Goal: Transaction & Acquisition: Purchase product/service

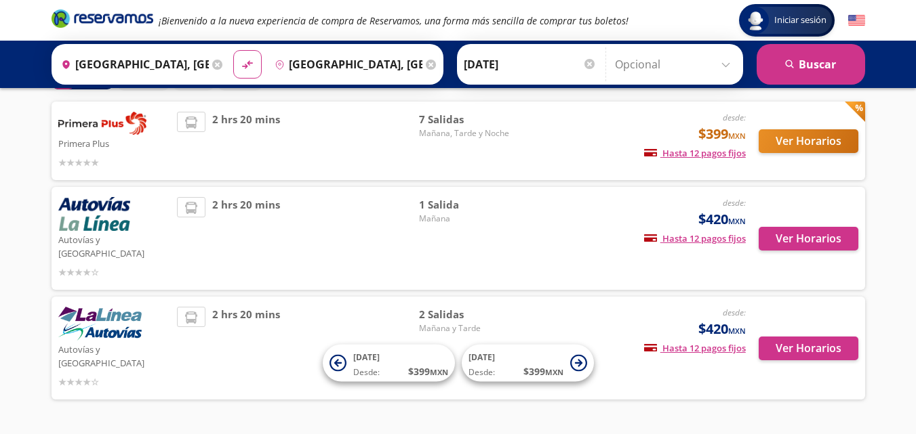
scroll to position [97, 0]
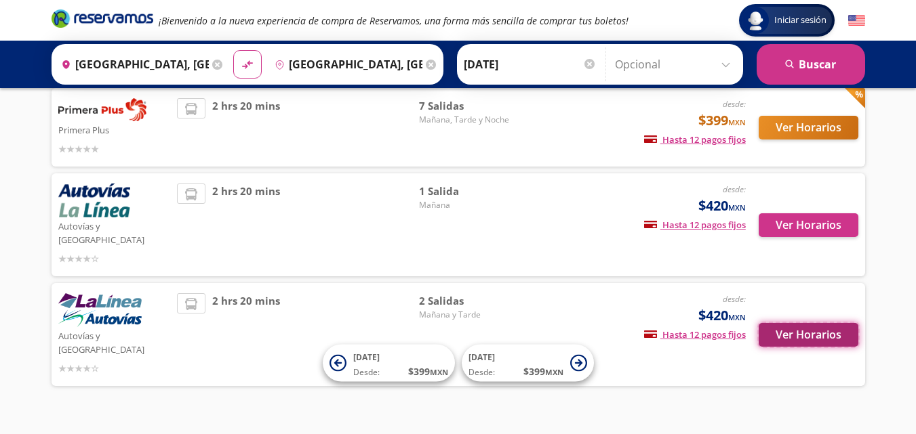
click at [816, 323] on button "Ver Horarios" at bounding box center [808, 335] width 100 height 24
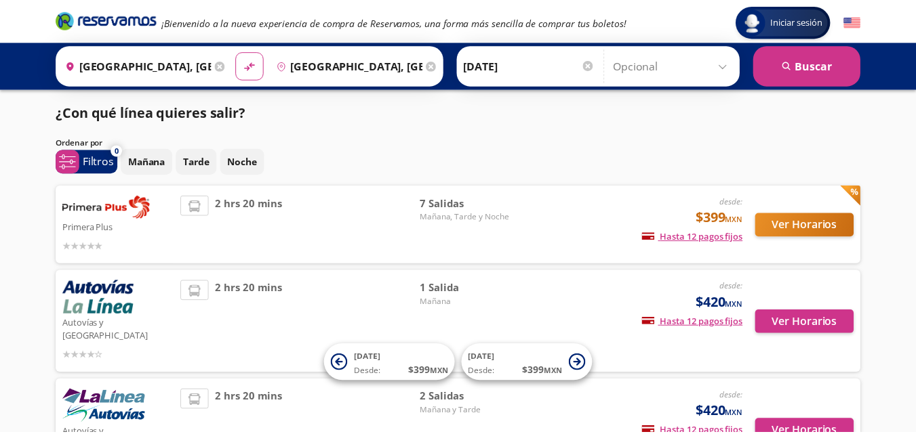
scroll to position [97, 0]
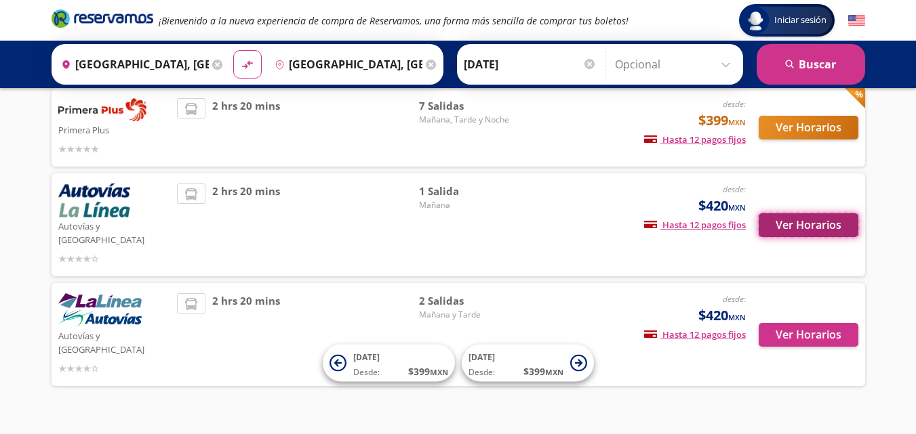
click at [809, 213] on button "Ver Horarios" at bounding box center [808, 225] width 100 height 24
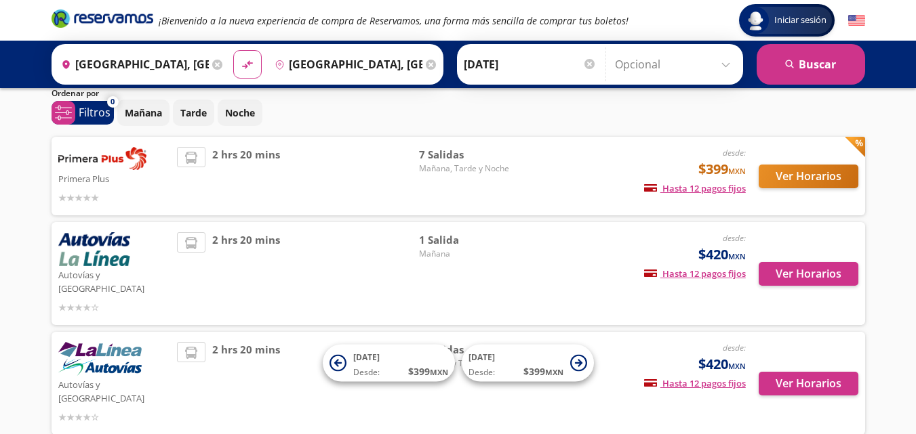
scroll to position [68, 0]
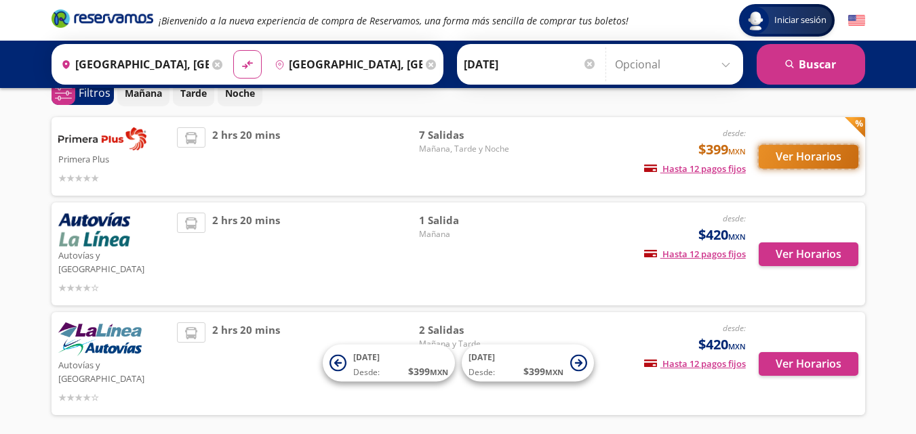
click at [785, 159] on button "Ver Horarios" at bounding box center [808, 157] width 100 height 24
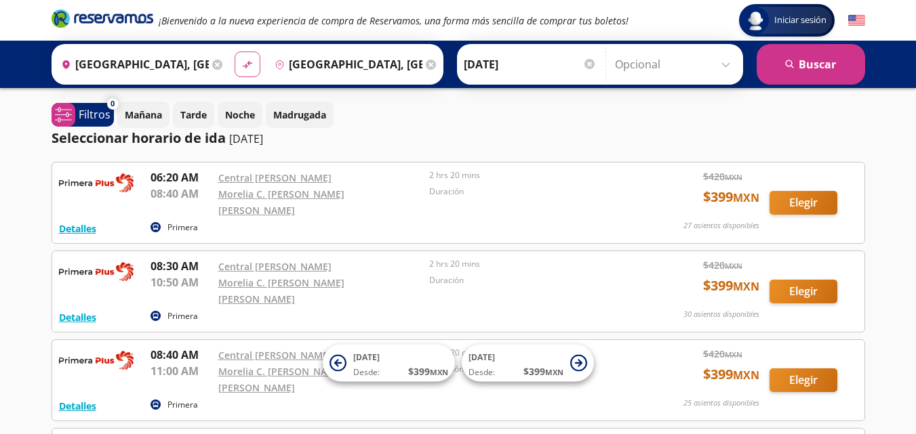
click at [236, 62] on button "material-symbols:compare-arrows-rounded" at bounding box center [248, 65] width 26 height 26
type input "[GEOGRAPHIC_DATA], [GEOGRAPHIC_DATA]"
click at [839, 64] on button "search [GEOGRAPHIC_DATA]" at bounding box center [810, 64] width 108 height 41
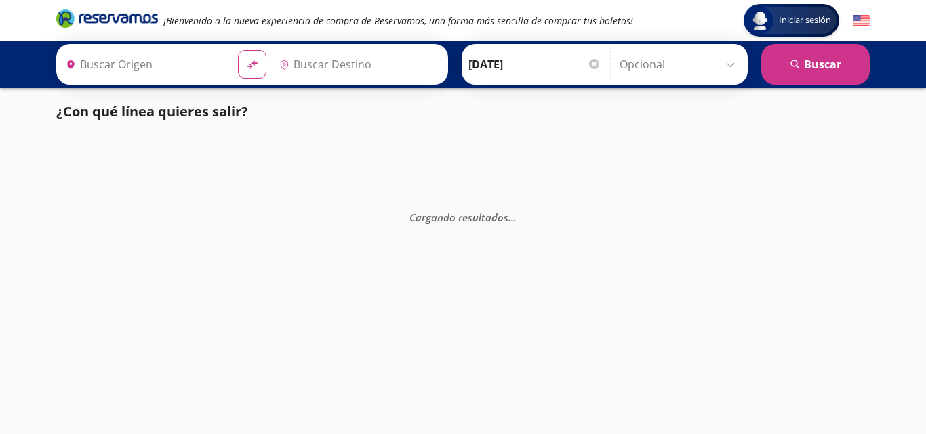
type input "[GEOGRAPHIC_DATA], [GEOGRAPHIC_DATA]"
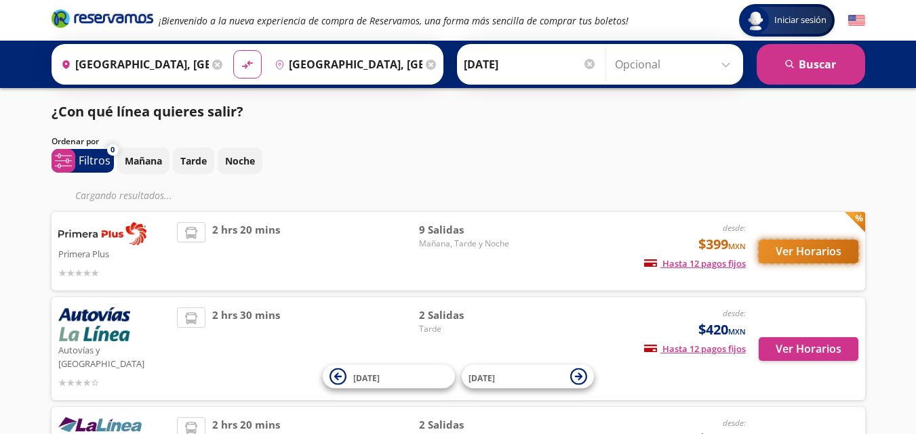
click at [830, 251] on button "Ver Horarios" at bounding box center [808, 252] width 100 height 24
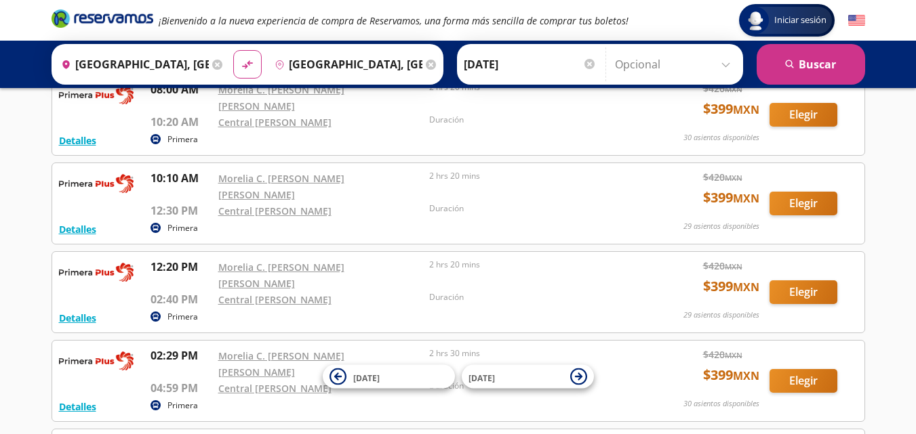
scroll to position [203, 0]
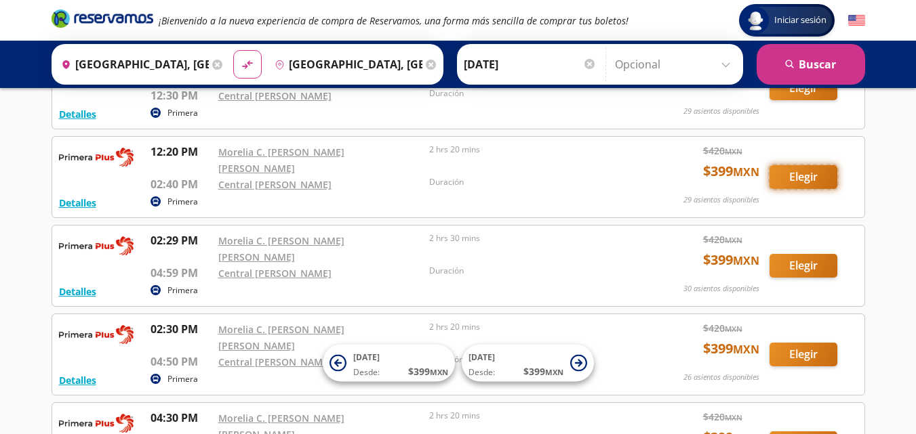
click at [811, 165] on button "Elegir" at bounding box center [803, 177] width 68 height 24
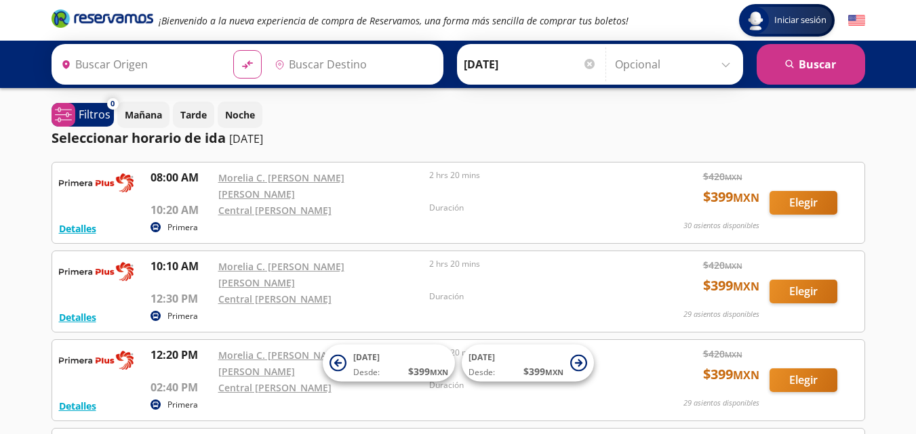
type input "[GEOGRAPHIC_DATA], [GEOGRAPHIC_DATA]"
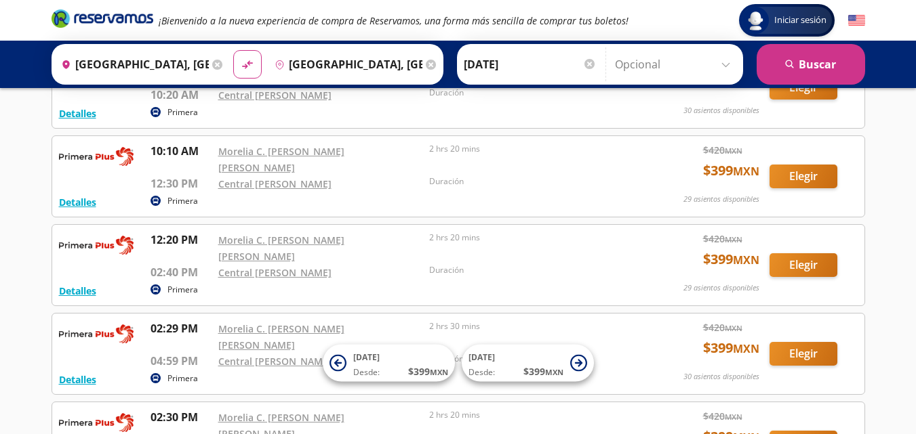
scroll to position [136, 0]
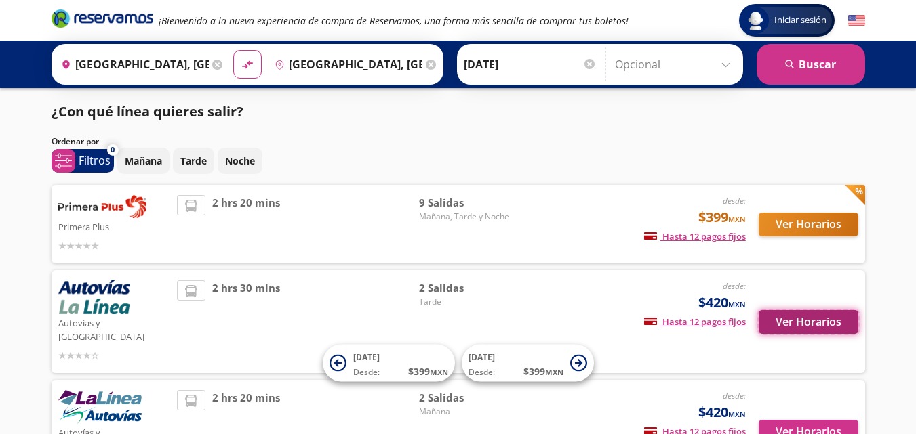
click at [805, 314] on button "Ver Horarios" at bounding box center [808, 322] width 100 height 24
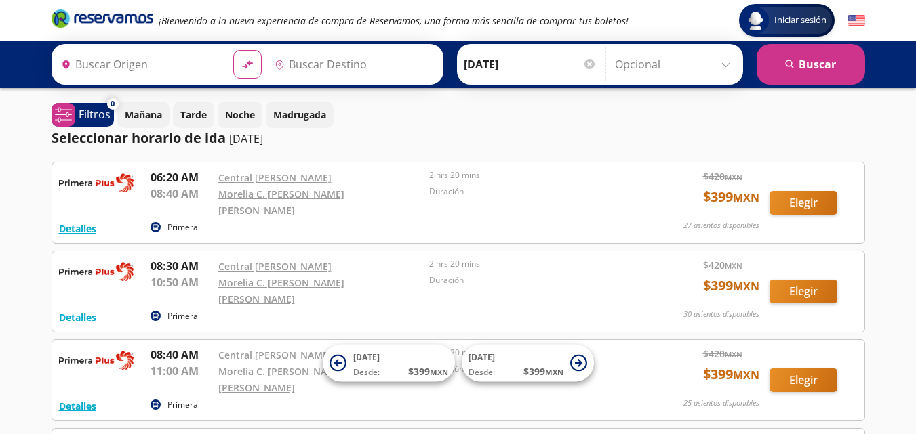
type input "[GEOGRAPHIC_DATA], [GEOGRAPHIC_DATA]"
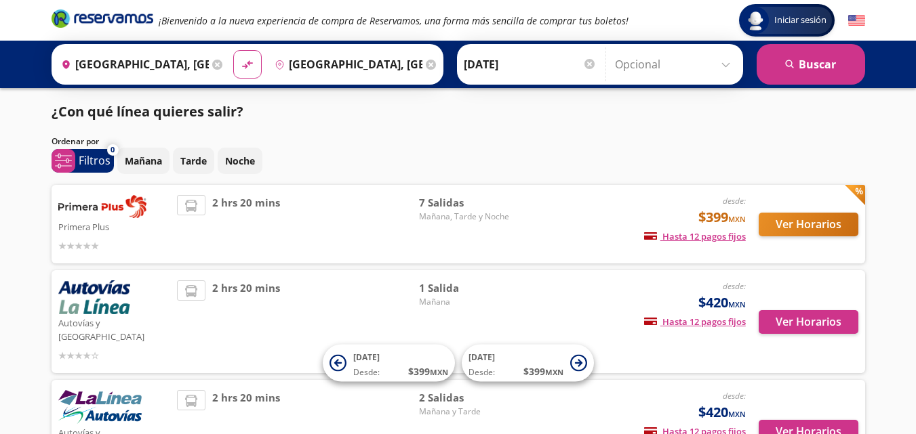
scroll to position [68, 0]
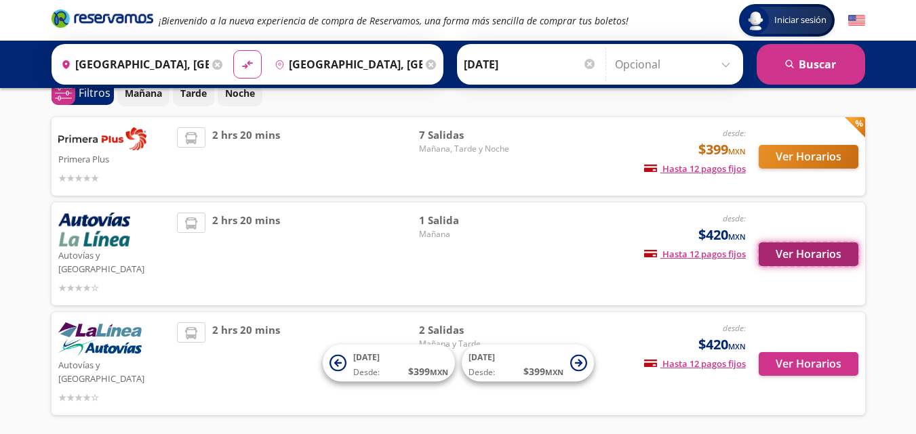
click at [840, 250] on button "Ver Horarios" at bounding box center [808, 255] width 100 height 24
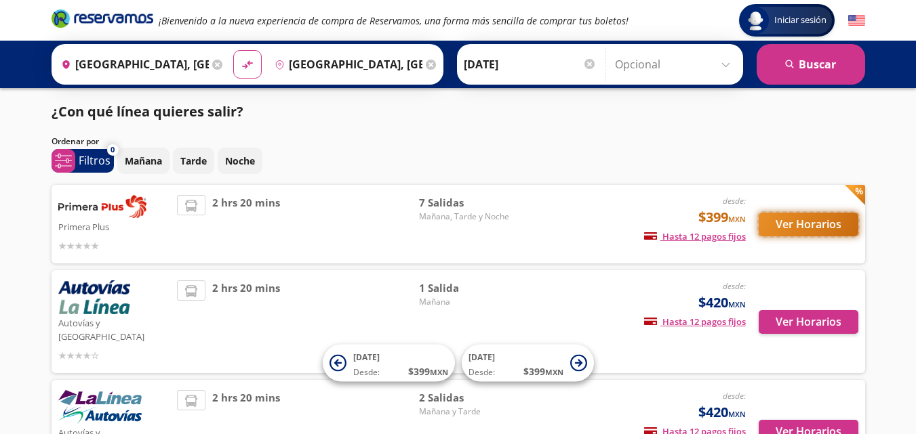
click at [826, 228] on button "Ver Horarios" at bounding box center [808, 225] width 100 height 24
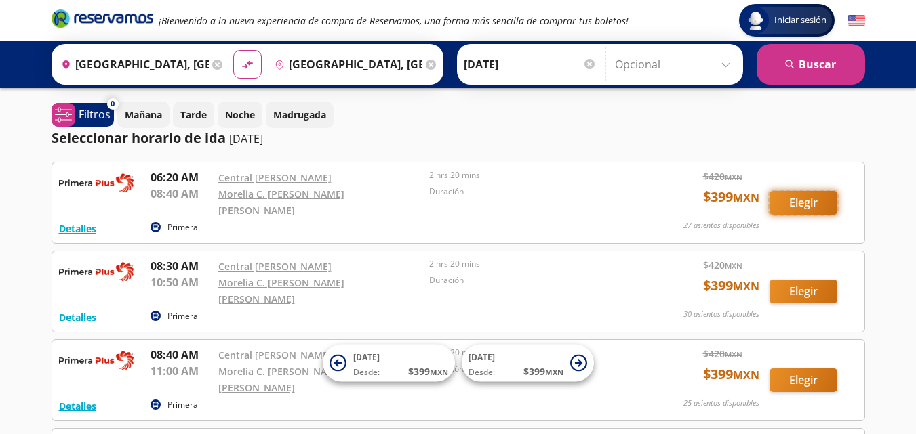
click at [817, 191] on button "Elegir" at bounding box center [803, 203] width 68 height 24
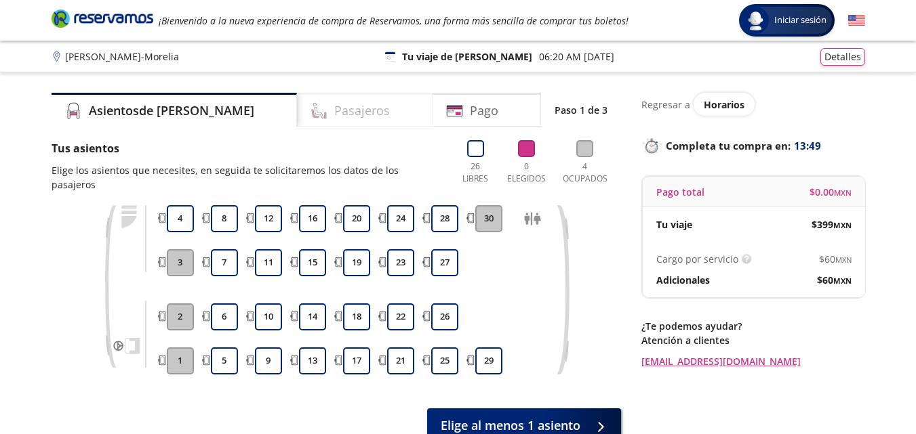
click at [335, 110] on h4 "Pasajeros" at bounding box center [362, 111] width 56 height 18
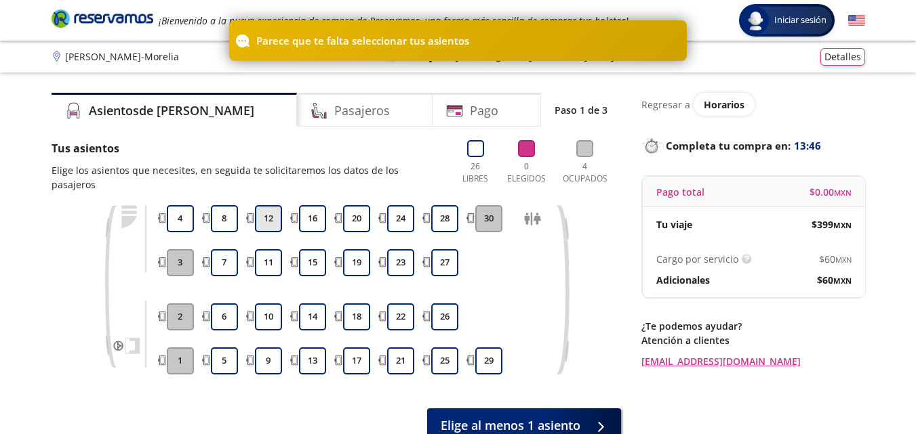
click at [269, 205] on button "12" at bounding box center [268, 218] width 27 height 27
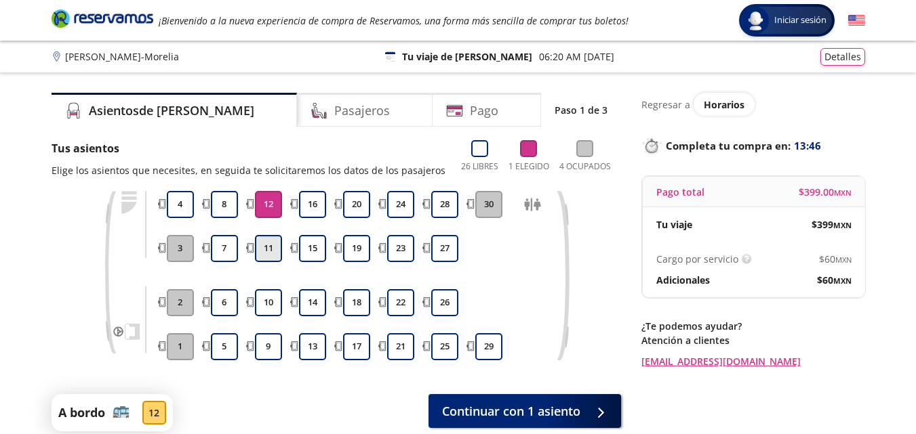
click at [274, 248] on button "11" at bounding box center [268, 248] width 27 height 27
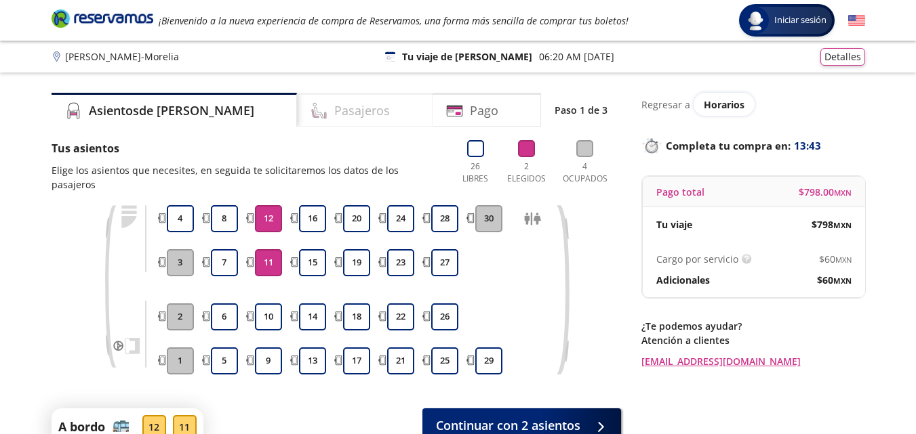
click at [346, 113] on div "Pasajeros" at bounding box center [365, 110] width 136 height 34
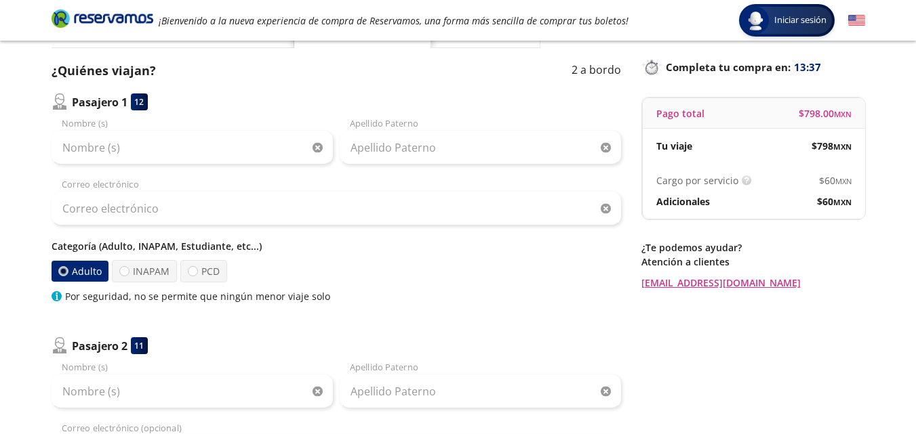
scroll to position [136, 0]
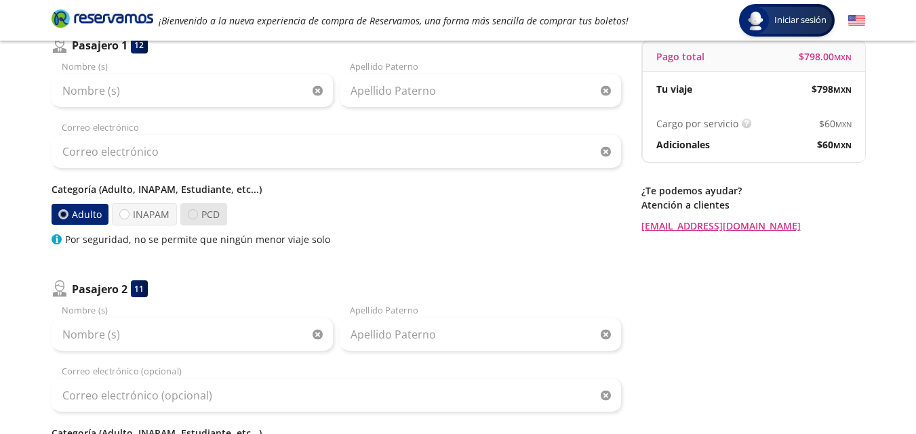
click at [188, 216] on div at bounding box center [193, 214] width 10 height 10
click at [188, 216] on input "PCD" at bounding box center [192, 214] width 9 height 9
radio input "true"
radio input "false"
click at [125, 213] on div at bounding box center [126, 214] width 10 height 10
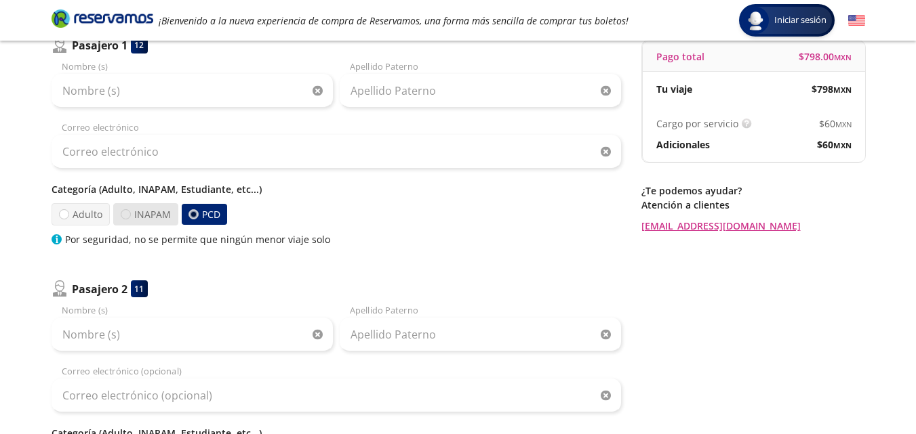
click at [125, 213] on input "INAPAM" at bounding box center [125, 214] width 9 height 9
radio input "true"
radio input "false"
click at [60, 214] on div at bounding box center [63, 214] width 10 height 10
click at [60, 214] on input "Adulto" at bounding box center [63, 214] width 9 height 9
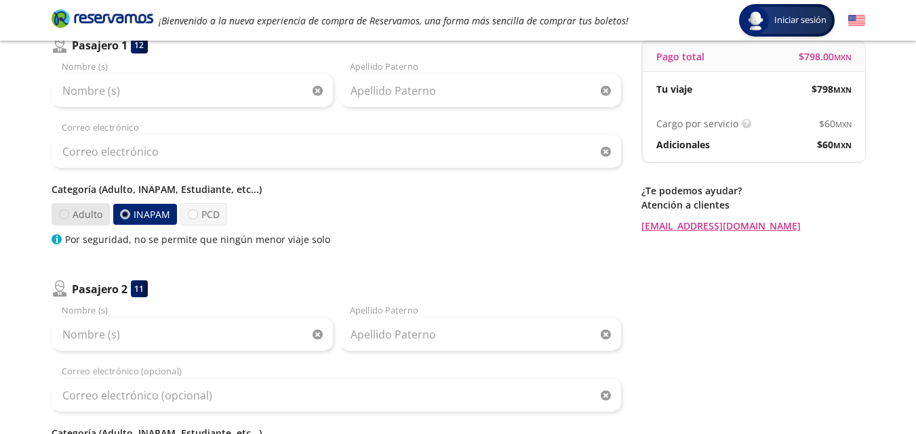
radio input "true"
radio input "false"
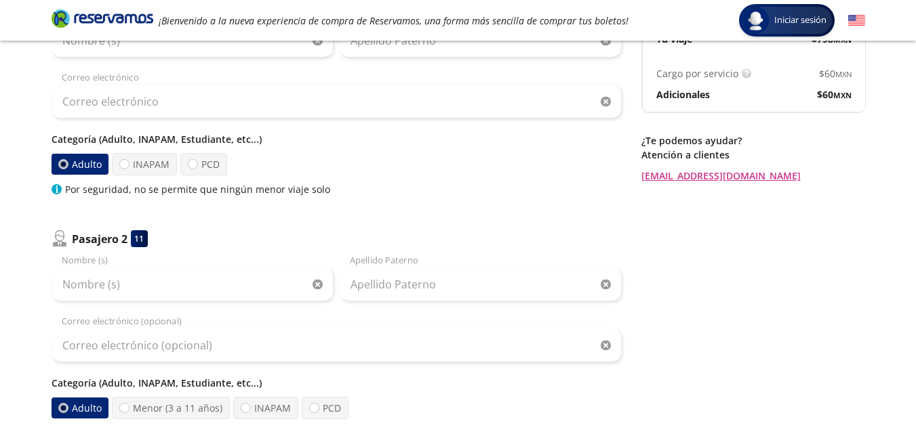
scroll to position [339, 0]
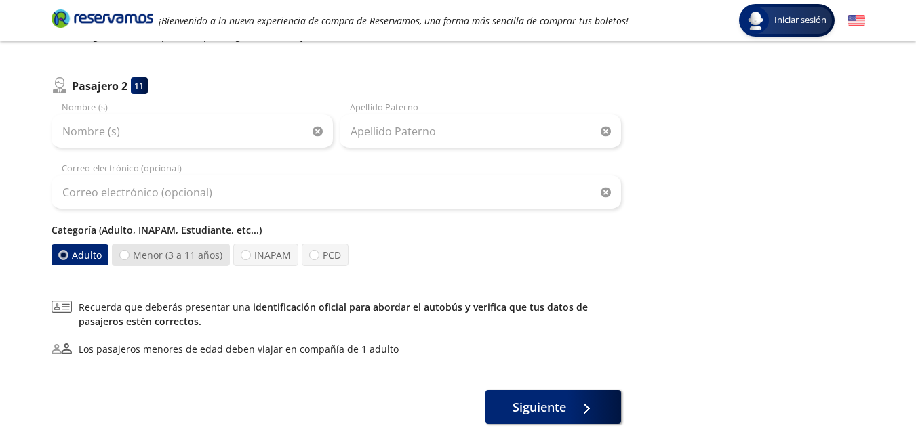
click at [130, 253] on label "Menor (3 a 11 años)" at bounding box center [171, 255] width 118 height 22
click at [129, 253] on input "Menor (3 a 11 años)" at bounding box center [124, 255] width 9 height 9
radio input "true"
radio input "false"
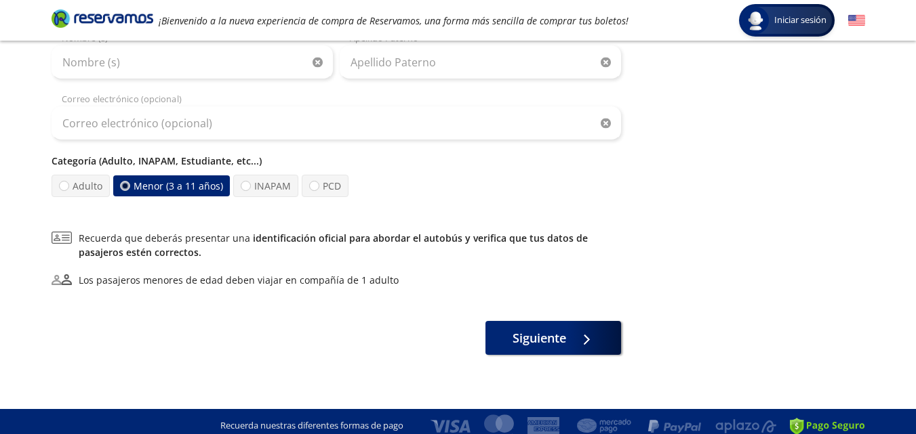
scroll to position [417, 0]
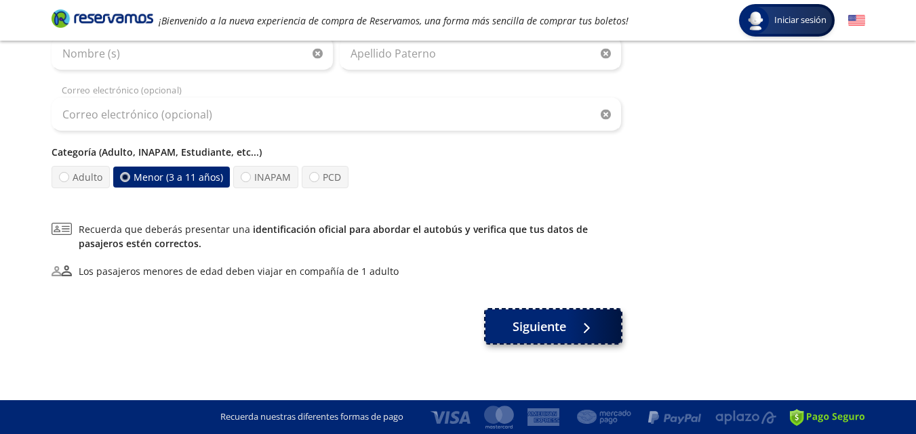
click at [557, 321] on span "Siguiente" at bounding box center [539, 327] width 54 height 18
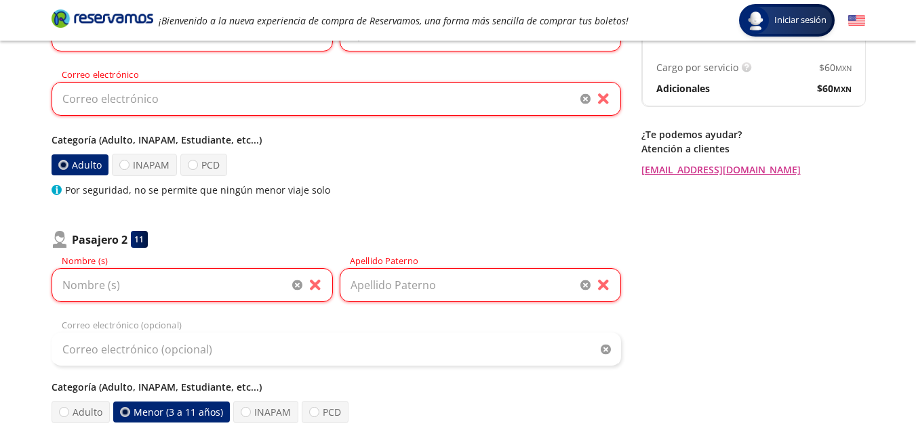
scroll to position [65, 0]
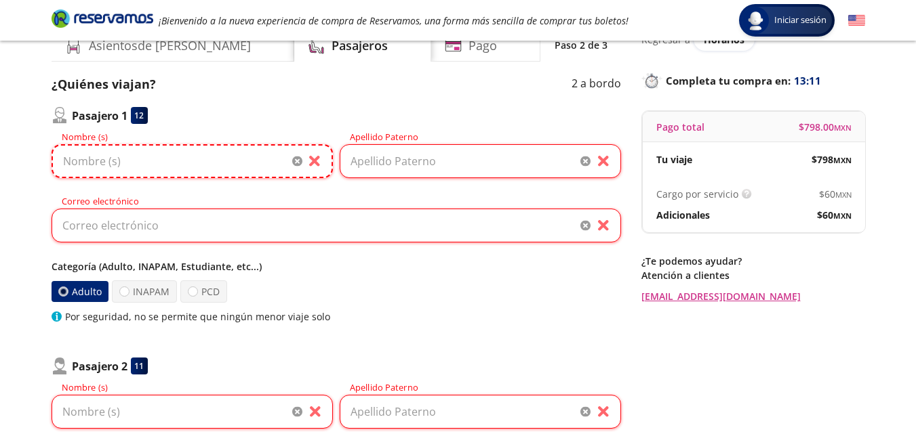
click at [114, 161] on input "Nombre (s)" at bounding box center [192, 161] width 281 height 34
type input "[PERSON_NAME]"
type input "[EMAIL_ADDRESS][DOMAIN_NAME]"
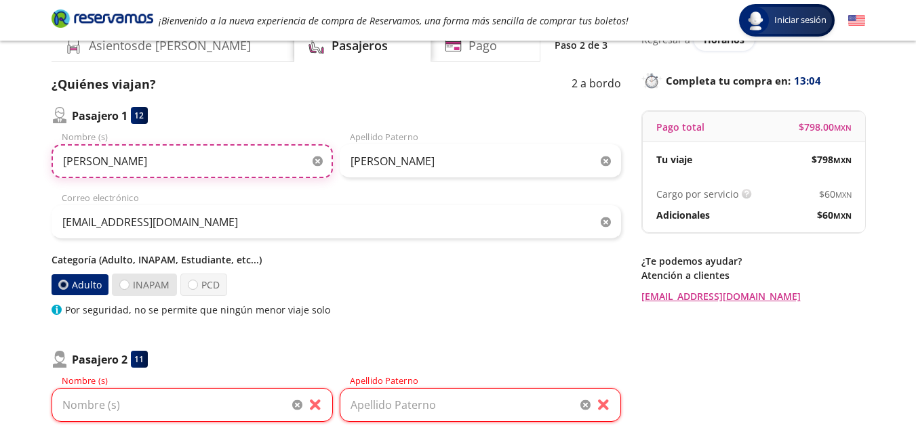
scroll to position [201, 0]
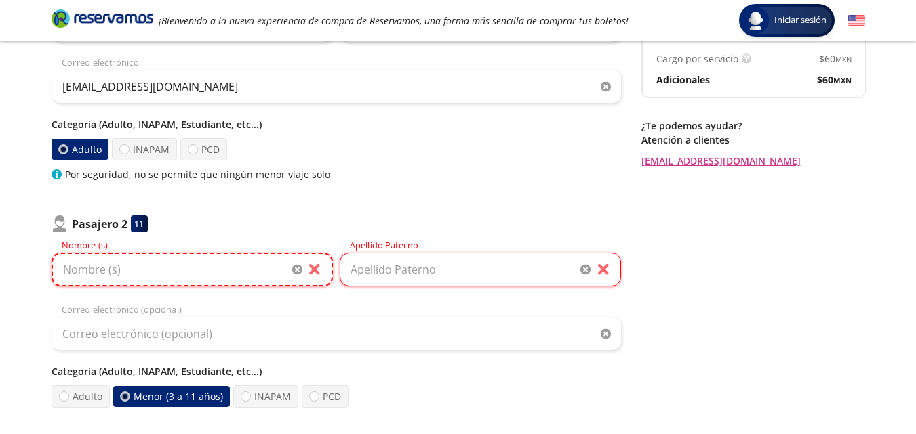
click at [123, 279] on input "Nombre (s)" at bounding box center [192, 270] width 281 height 34
type input "Diego"
type input "[PERSON_NAME]"
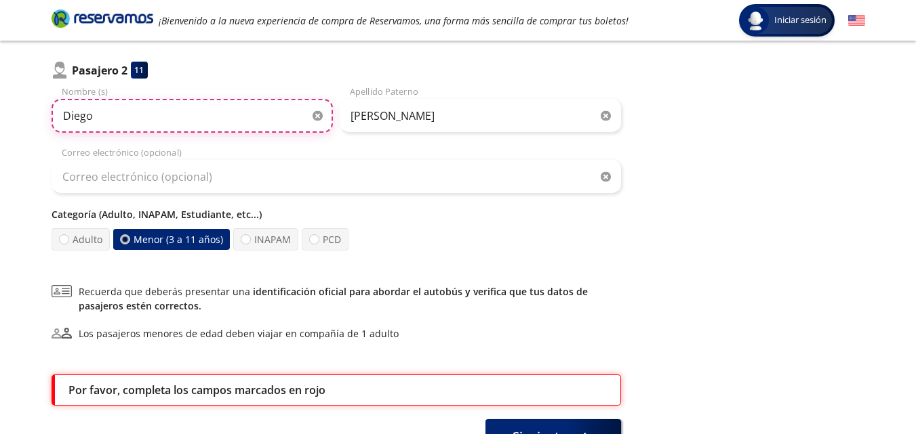
scroll to position [462, 0]
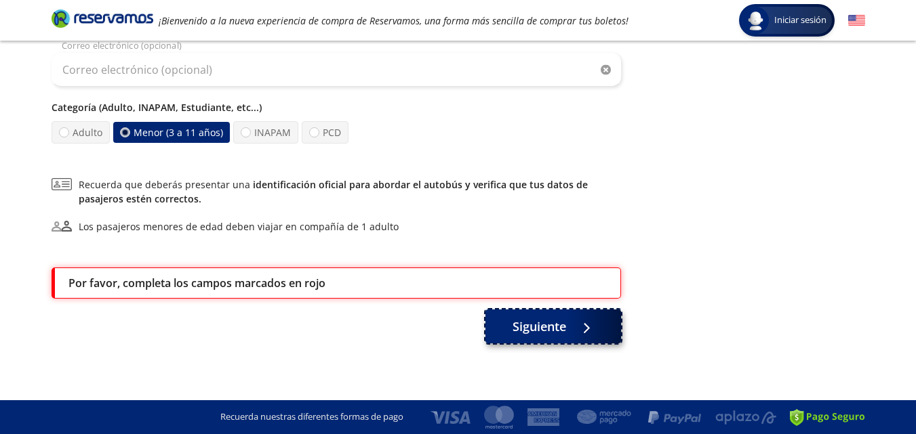
click at [542, 328] on span "Siguiente" at bounding box center [539, 327] width 54 height 18
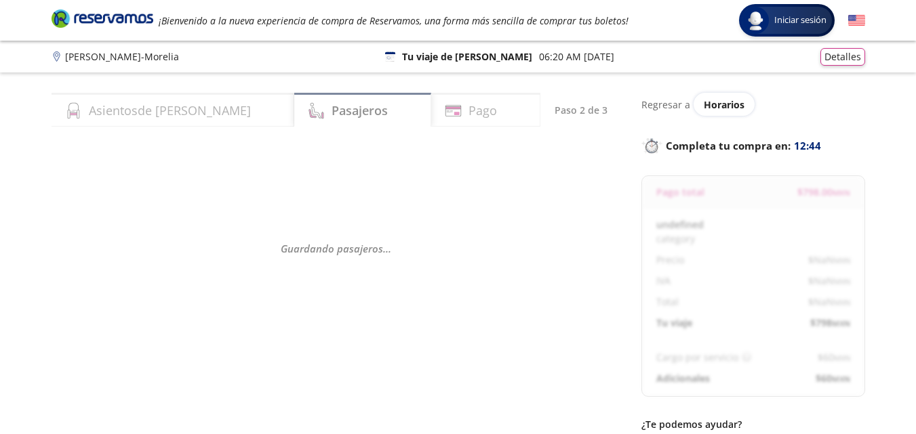
select select "MX"
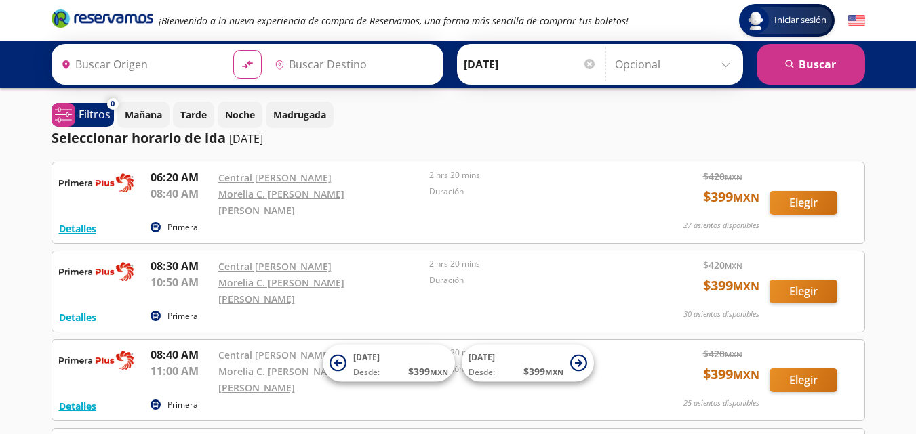
type input "[GEOGRAPHIC_DATA], [GEOGRAPHIC_DATA]"
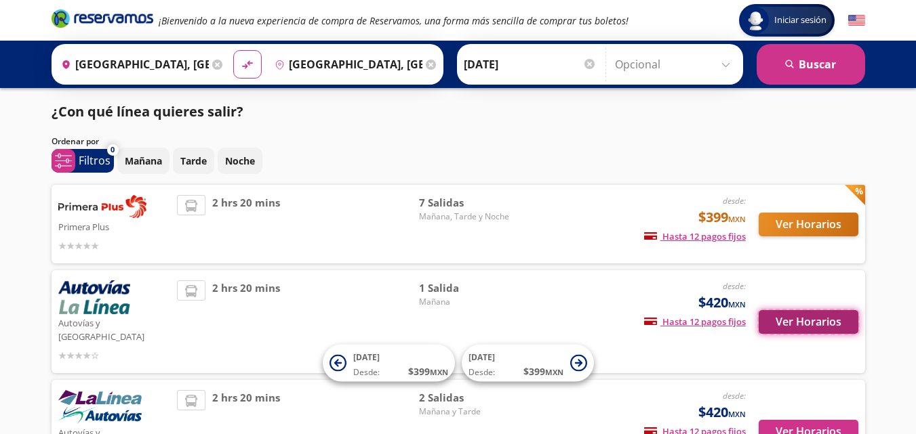
click at [811, 310] on button "Ver Horarios" at bounding box center [808, 322] width 100 height 24
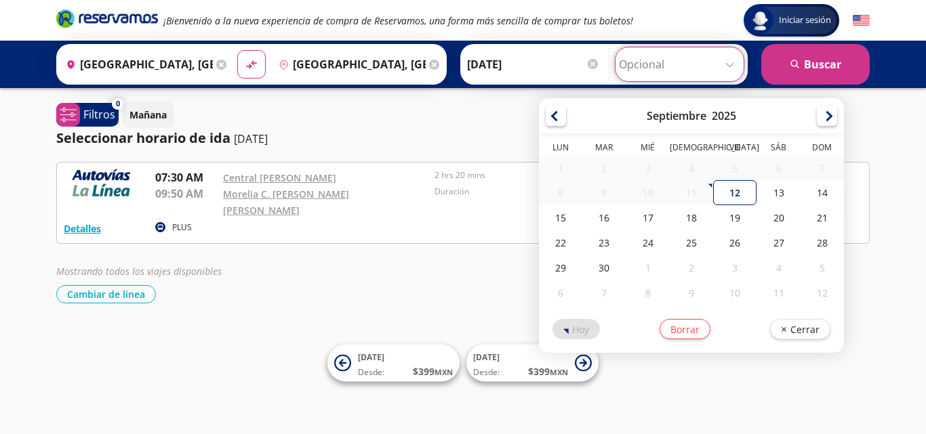
click at [727, 65] on input "Opcional" at bounding box center [679, 64] width 121 height 34
click at [735, 196] on div "12" at bounding box center [734, 192] width 43 height 25
type input "[DATE]"
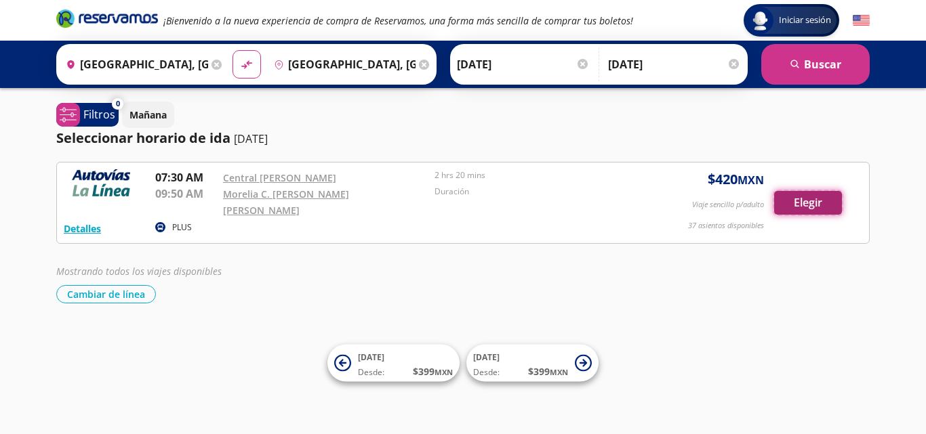
click at [801, 191] on button "Elegir" at bounding box center [808, 203] width 68 height 24
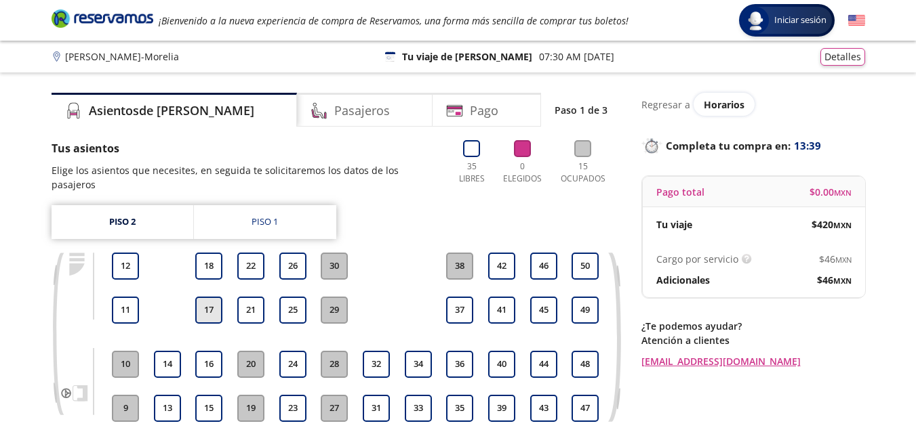
click at [209, 297] on button "17" at bounding box center [208, 310] width 27 height 27
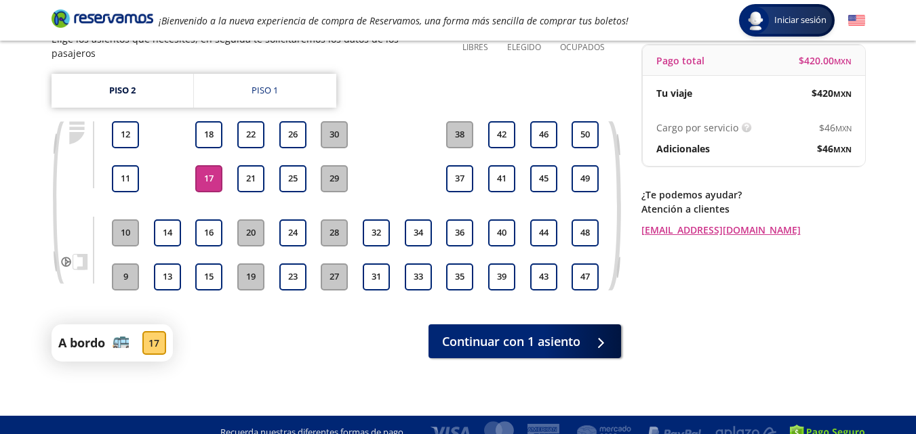
scroll to position [133, 0]
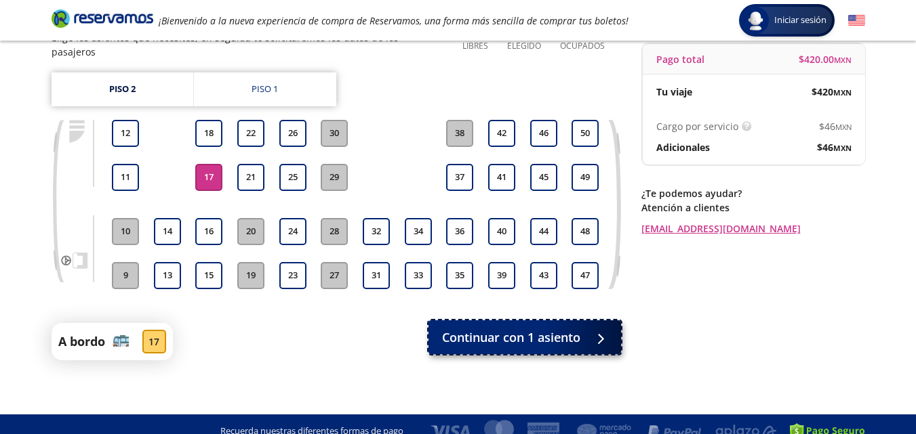
click at [568, 331] on span "Continuar con 1 asiento" at bounding box center [511, 338] width 138 height 18
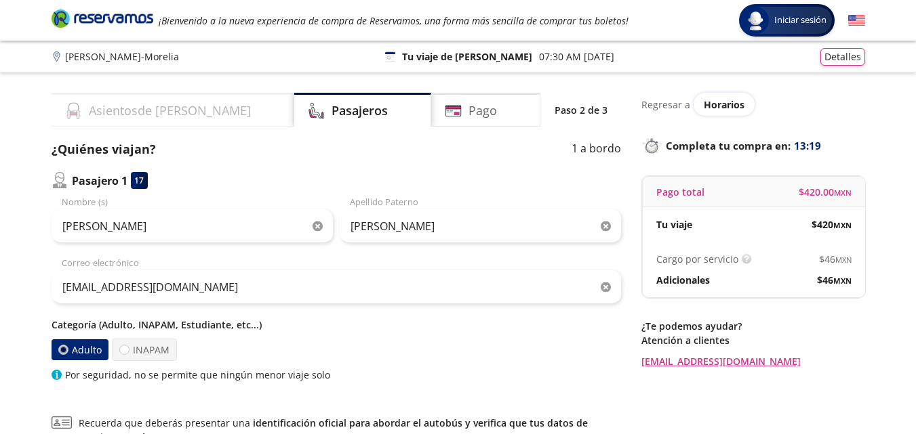
click at [173, 106] on h4 "Asientos de [PERSON_NAME]" at bounding box center [170, 111] width 162 height 18
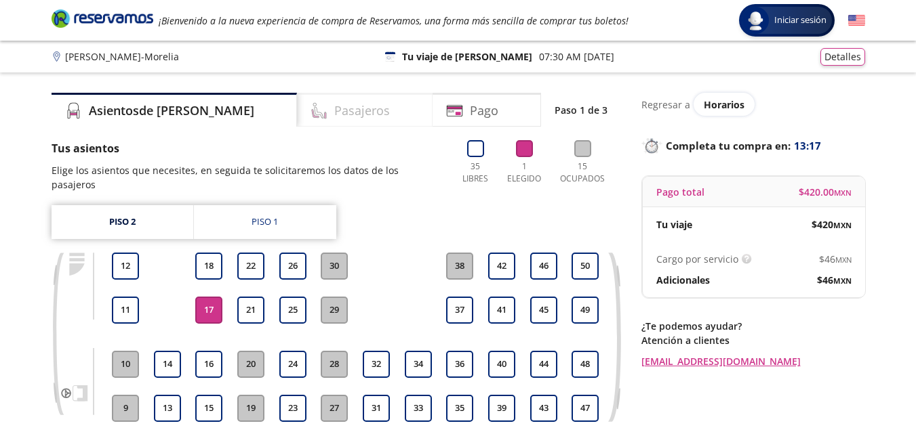
click at [314, 120] on div "Pasajeros" at bounding box center [365, 110] width 136 height 34
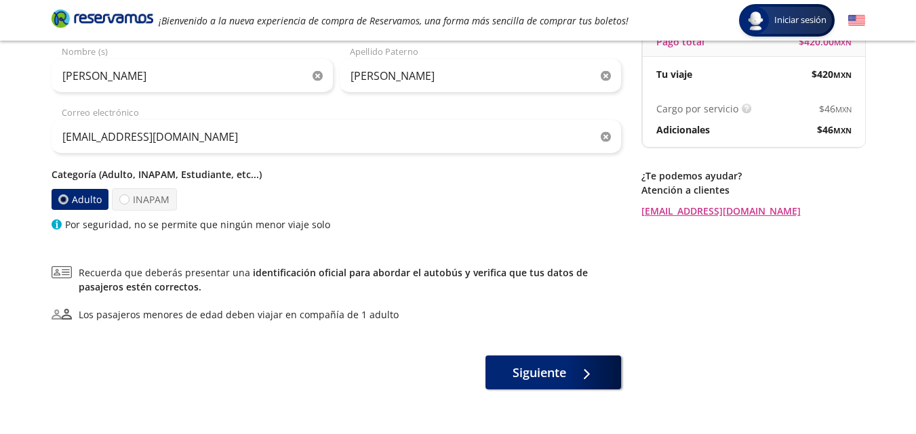
scroll to position [194, 0]
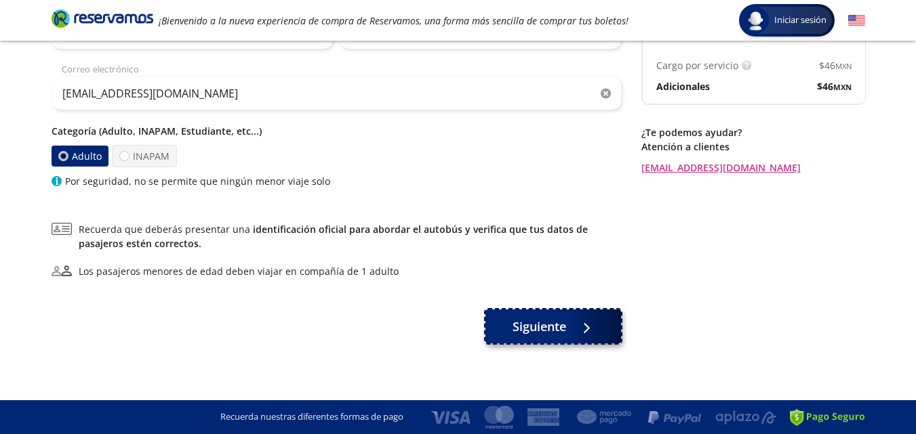
click at [525, 325] on span "Siguiente" at bounding box center [539, 327] width 54 height 18
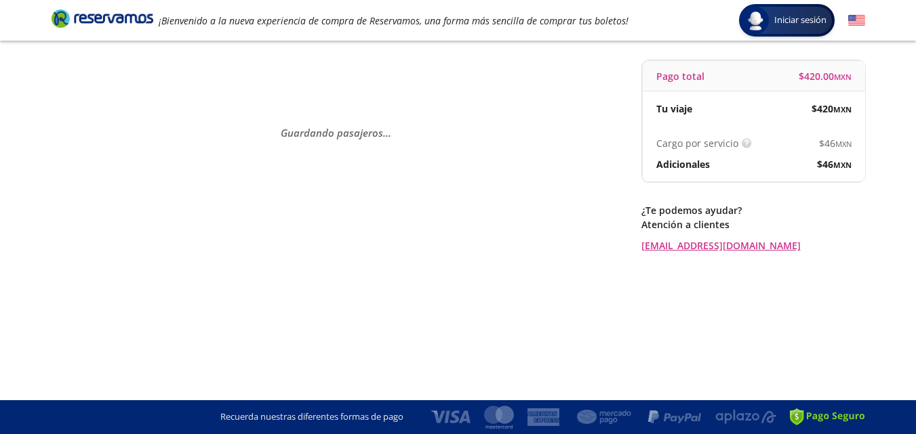
scroll to position [0, 0]
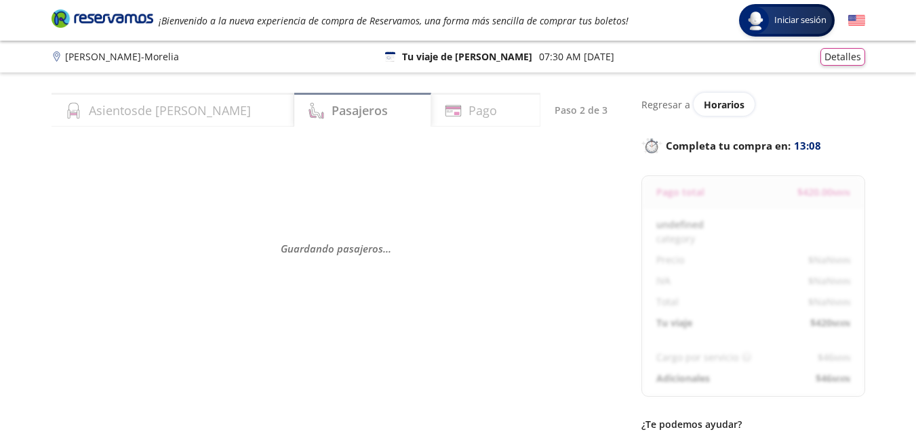
select select "MX"
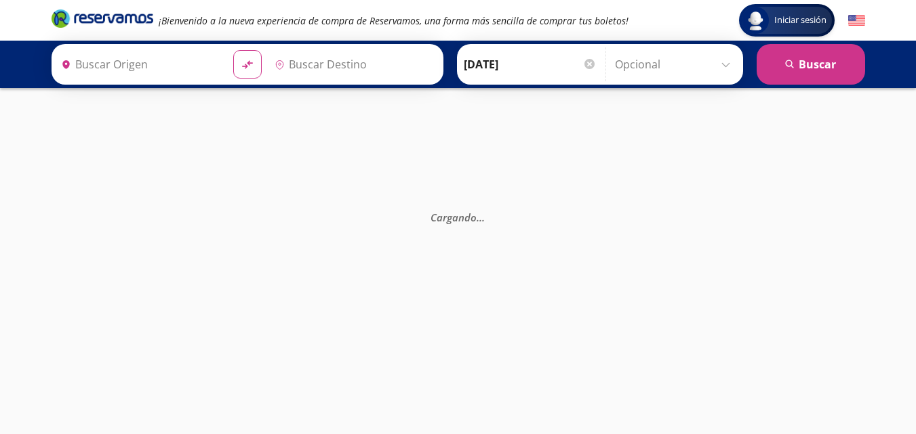
type input "[GEOGRAPHIC_DATA], [GEOGRAPHIC_DATA]"
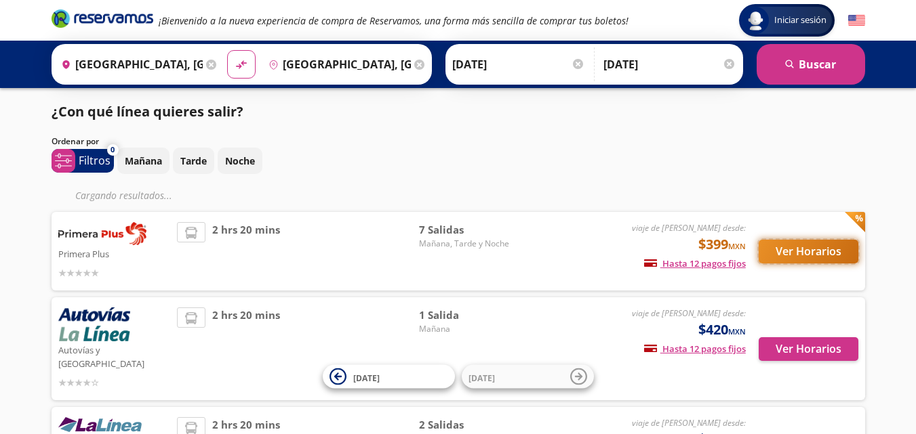
click at [785, 241] on button "Ver Horarios" at bounding box center [808, 252] width 100 height 24
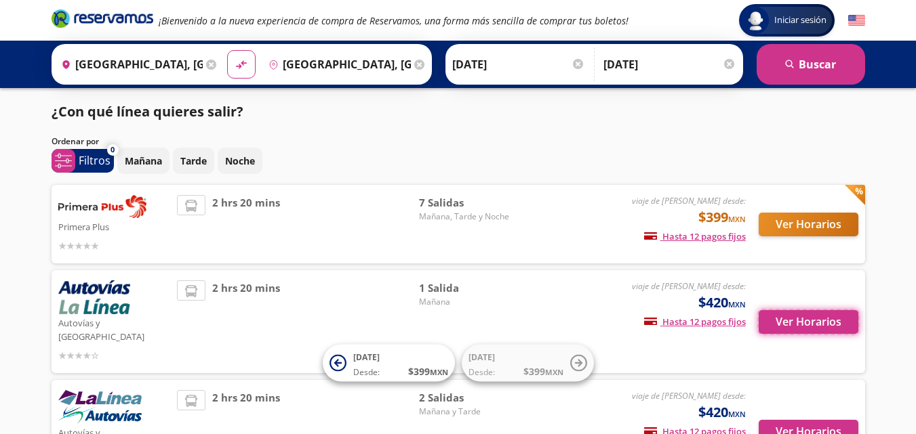
click at [787, 315] on button "Ver Horarios" at bounding box center [808, 322] width 100 height 24
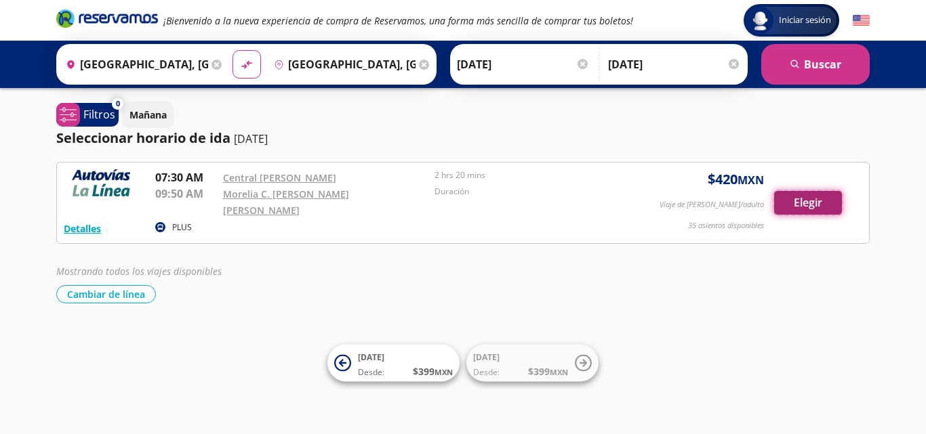
click at [775, 192] on button "Elegir" at bounding box center [808, 203] width 68 height 24
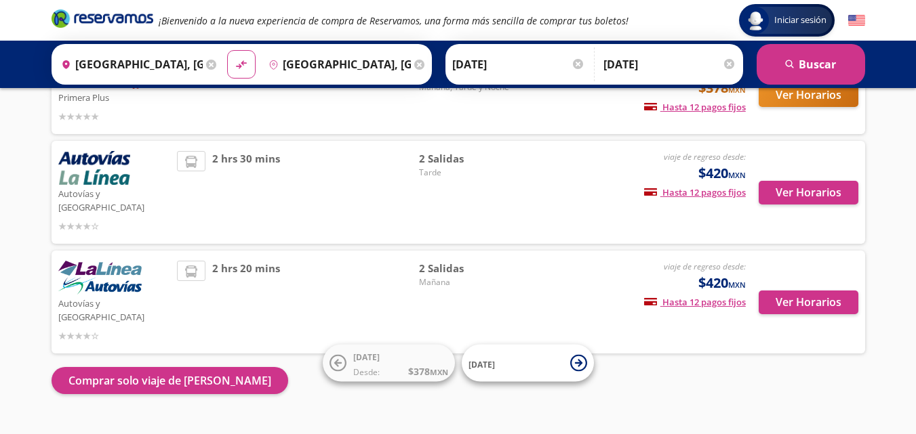
scroll to position [131, 0]
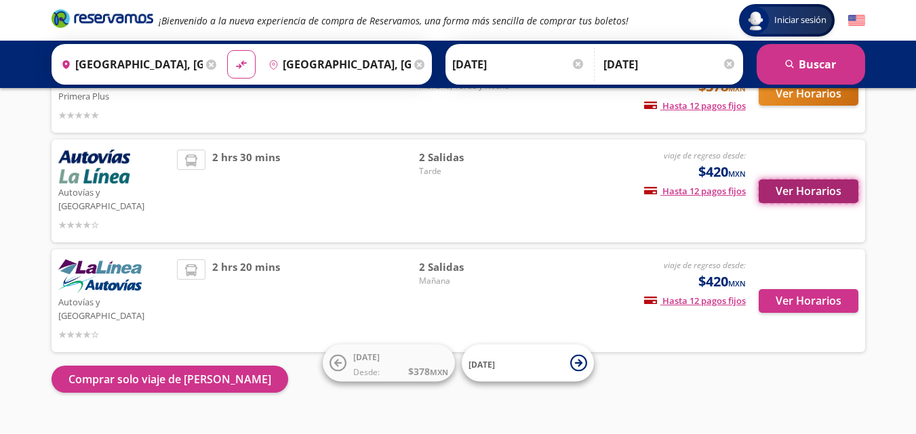
click at [805, 186] on button "Ver Horarios" at bounding box center [808, 192] width 100 height 24
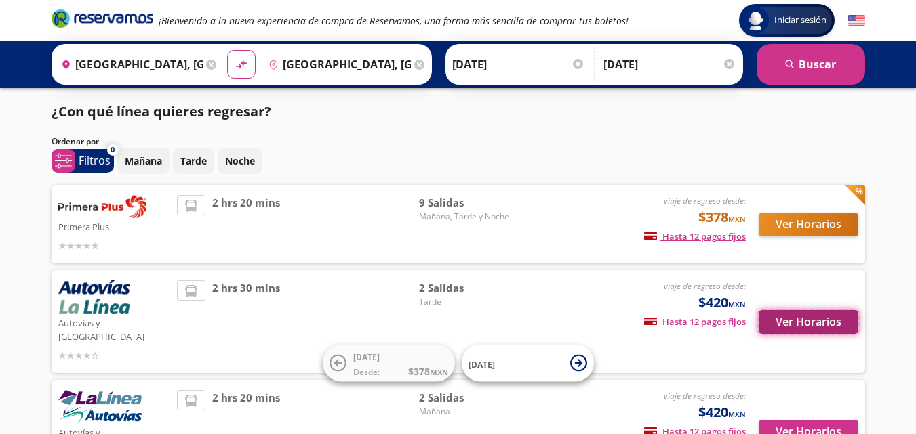
click at [802, 312] on button "Ver Horarios" at bounding box center [808, 322] width 100 height 24
click at [856, 211] on div "Ver Horarios" at bounding box center [802, 224] width 113 height 58
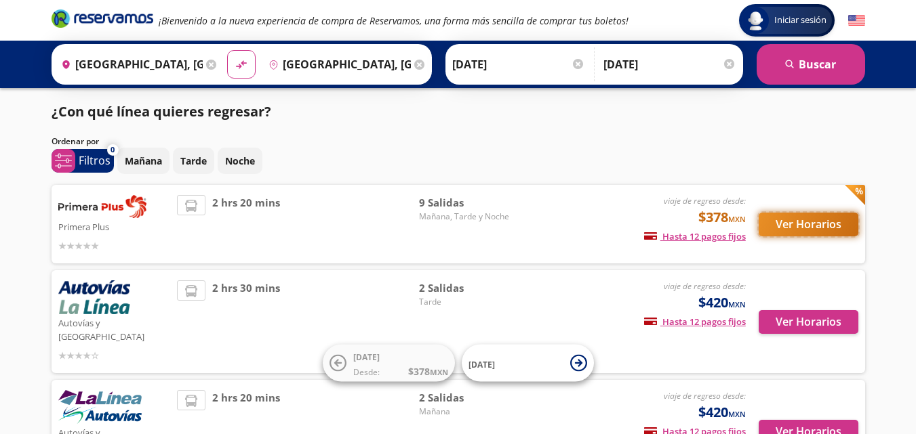
click at [838, 223] on button "Ver Horarios" at bounding box center [808, 225] width 100 height 24
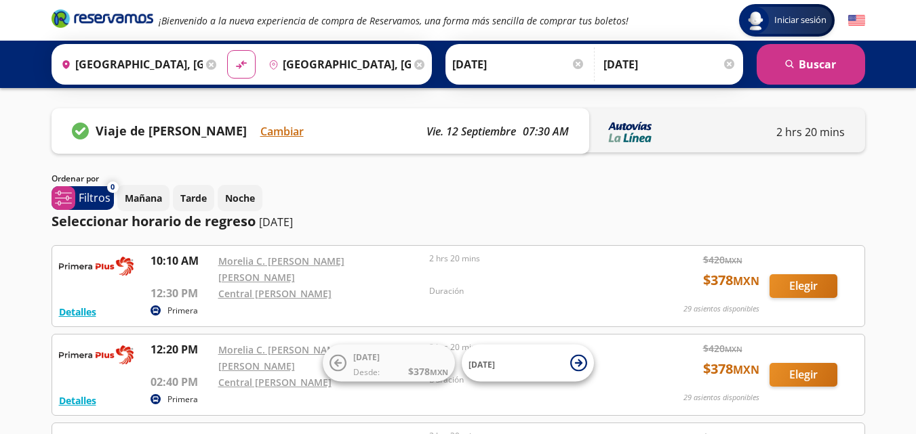
scroll to position [68, 0]
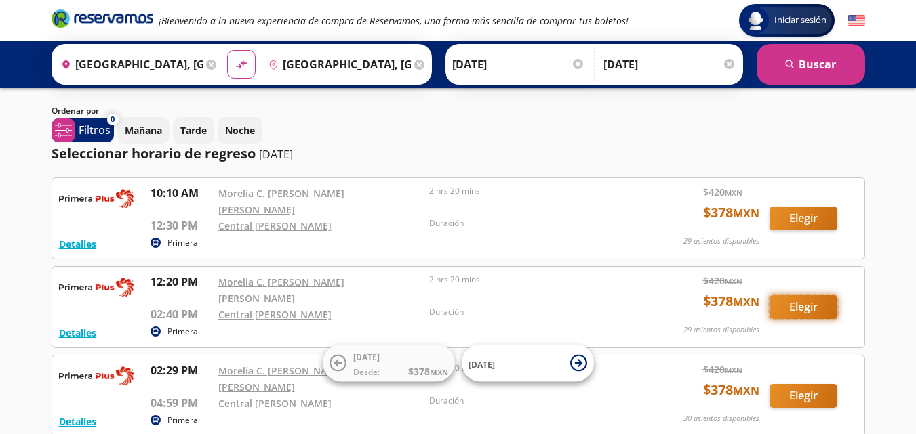
click at [807, 296] on button "Elegir" at bounding box center [803, 308] width 68 height 24
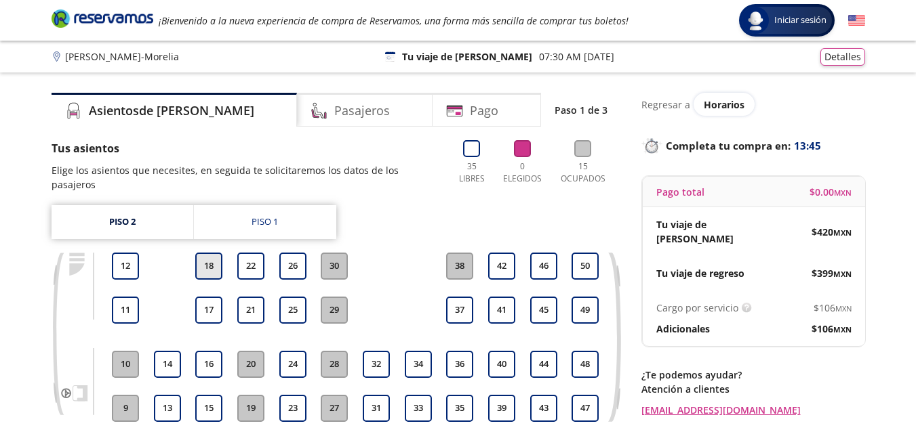
click at [213, 253] on button "18" at bounding box center [208, 266] width 27 height 27
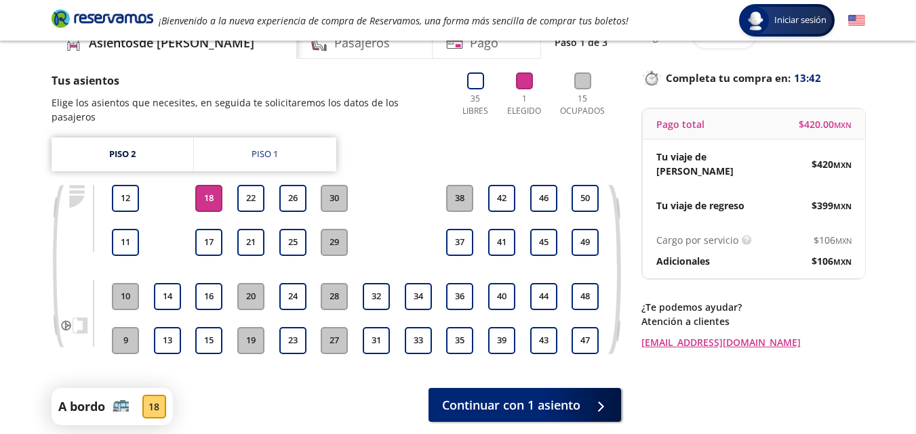
scroll to position [133, 0]
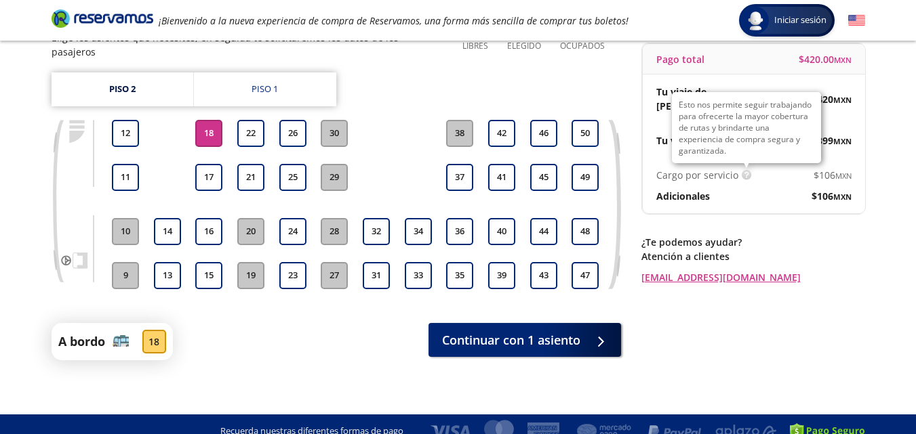
click at [742, 170] on img at bounding box center [746, 175] width 10 height 10
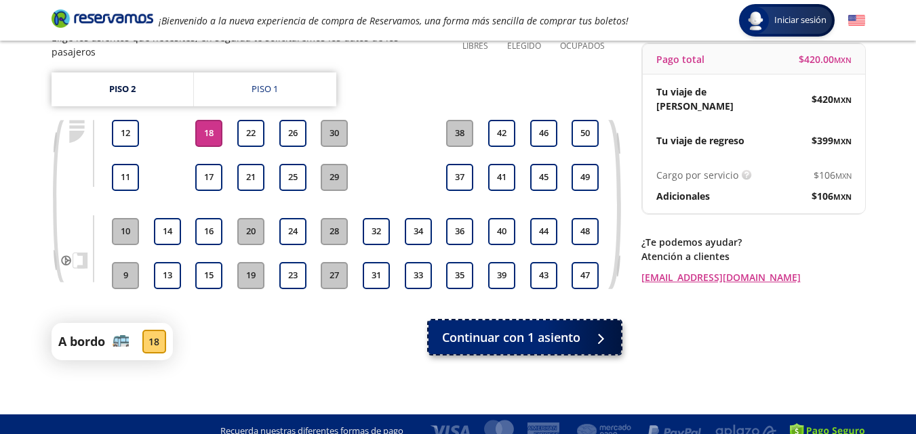
click at [521, 329] on span "Continuar con 1 asiento" at bounding box center [511, 338] width 138 height 18
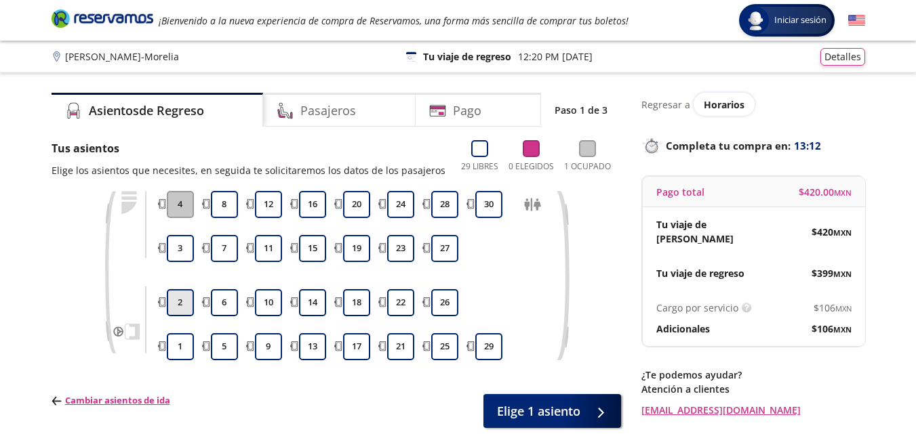
click at [181, 306] on button "2" at bounding box center [180, 302] width 27 height 27
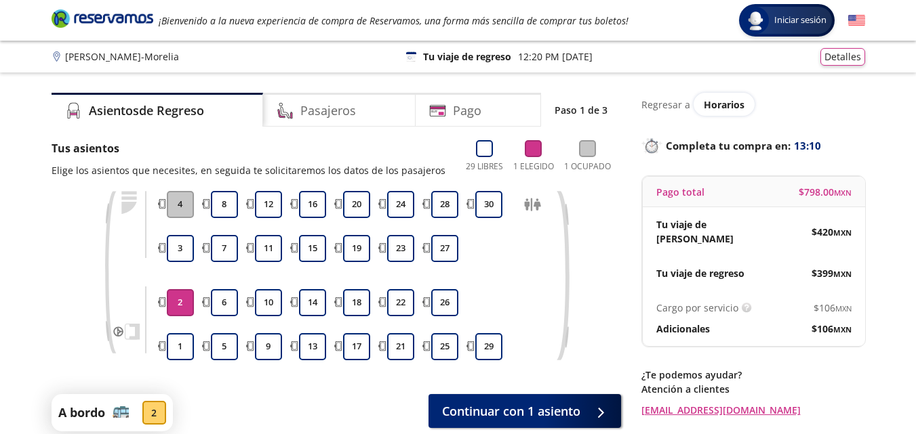
click at [521, 382] on div "Tus asientos Elige los asientos que necesites, en seguida te solicitaremos los …" at bounding box center [336, 296] width 569 height 312
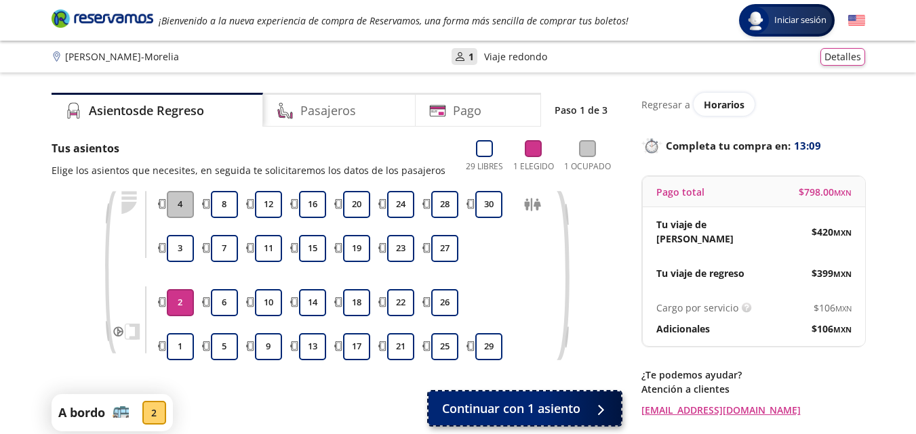
click at [544, 415] on span "Continuar con 1 asiento" at bounding box center [511, 409] width 138 height 18
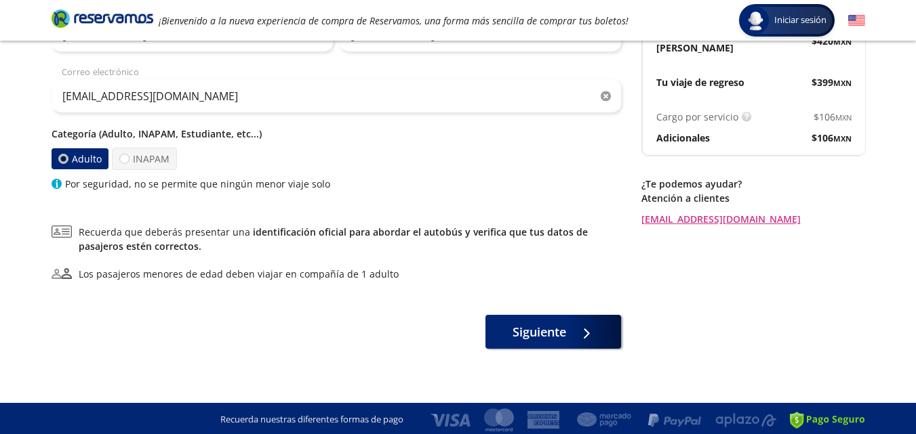
scroll to position [194, 0]
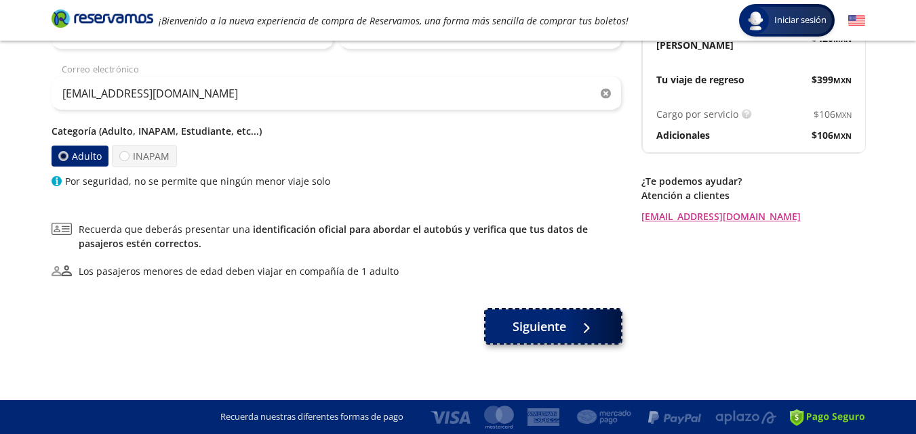
click at [550, 320] on span "Siguiente" at bounding box center [539, 327] width 54 height 18
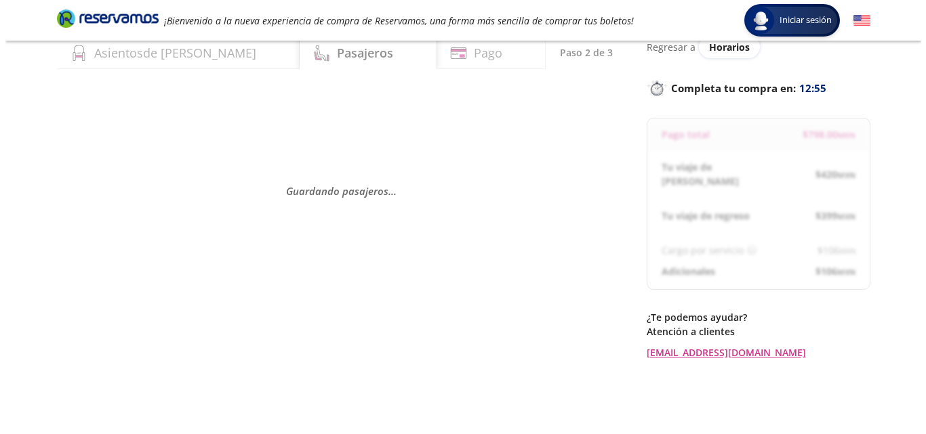
scroll to position [0, 0]
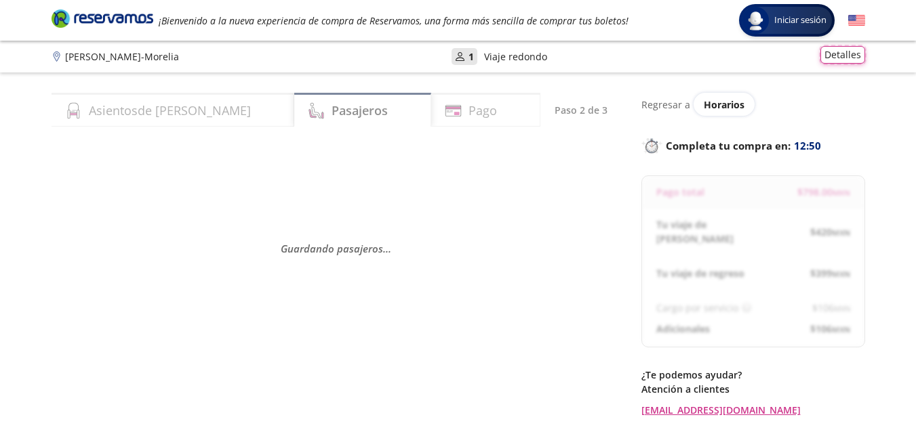
click at [862, 51] on button "Detalles" at bounding box center [842, 55] width 45 height 18
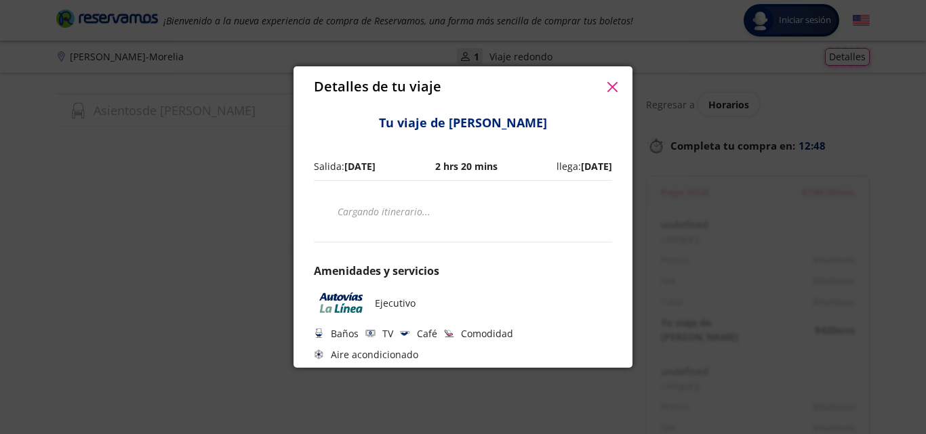
scroll to position [68, 0]
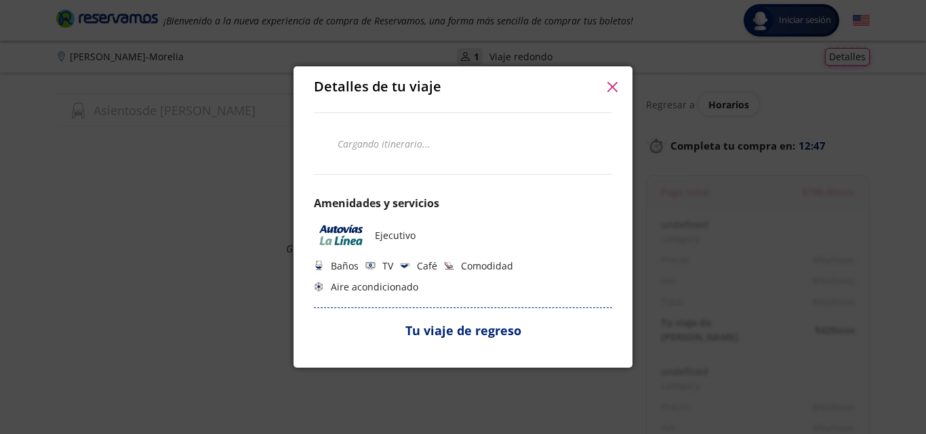
select select "MX"
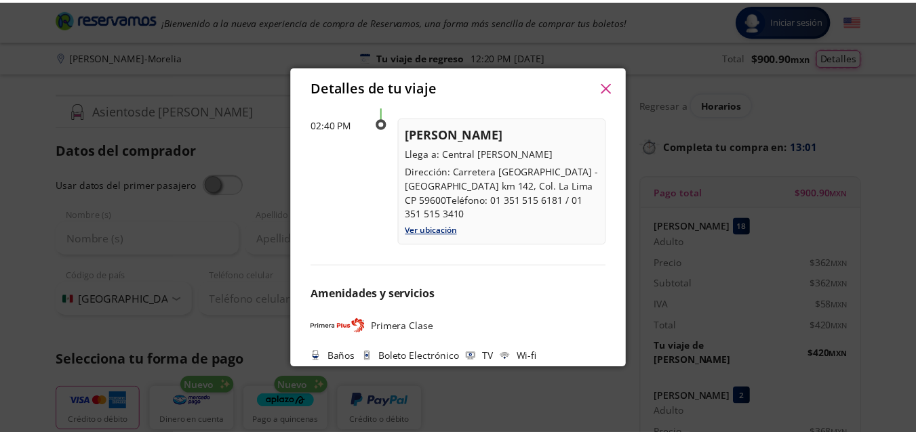
scroll to position [826, 0]
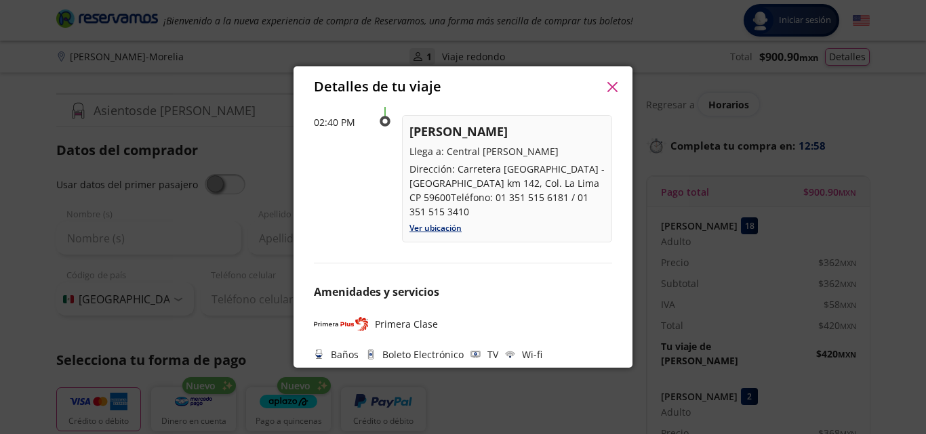
click at [615, 84] on icon "button" at bounding box center [612, 87] width 10 height 10
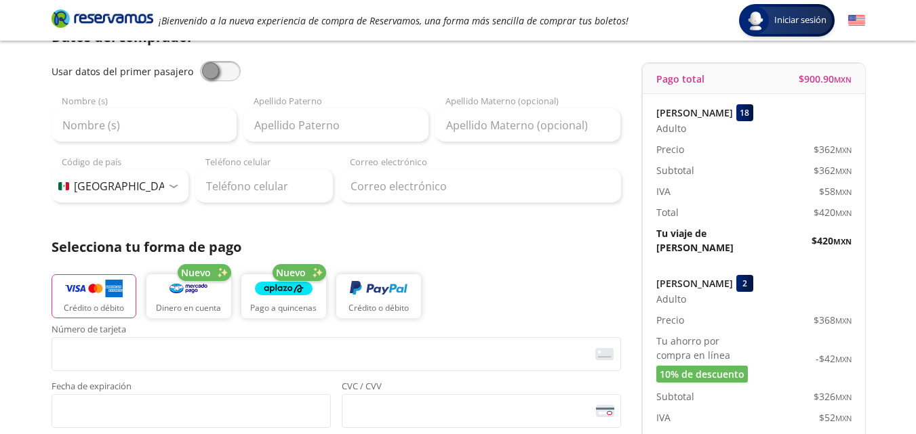
scroll to position [203, 0]
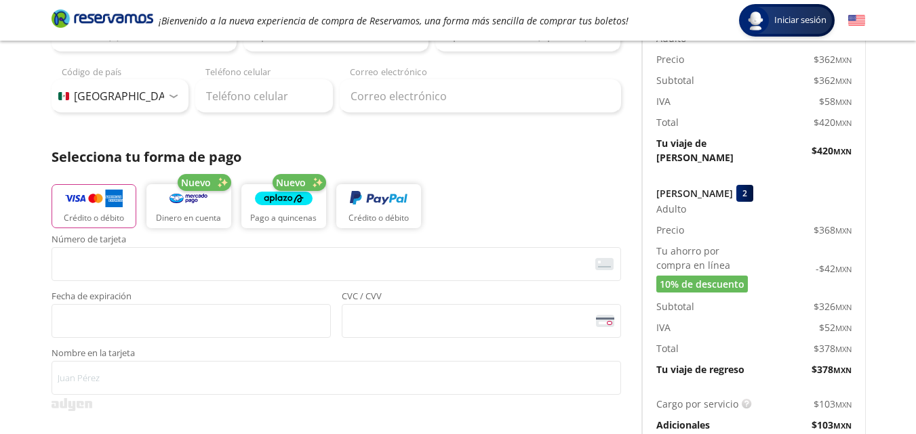
click at [753, 185] on div "2" at bounding box center [744, 193] width 17 height 17
click at [699, 277] on span "10% de descuento" at bounding box center [701, 284] width 85 height 14
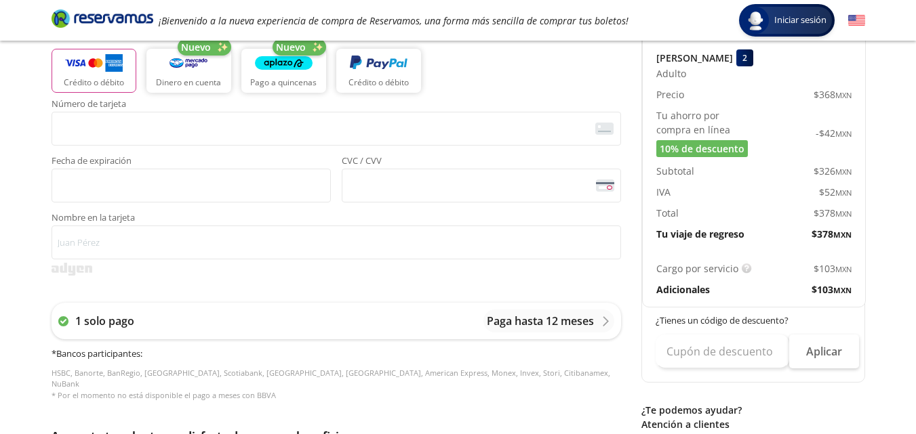
click at [691, 283] on p "Adicionales" at bounding box center [683, 290] width 54 height 14
click at [812, 267] on div "Cargo por servicio Esto nos permite seguir trabajando para ofrecerte la mayor c…" at bounding box center [754, 279] width 222 height 56
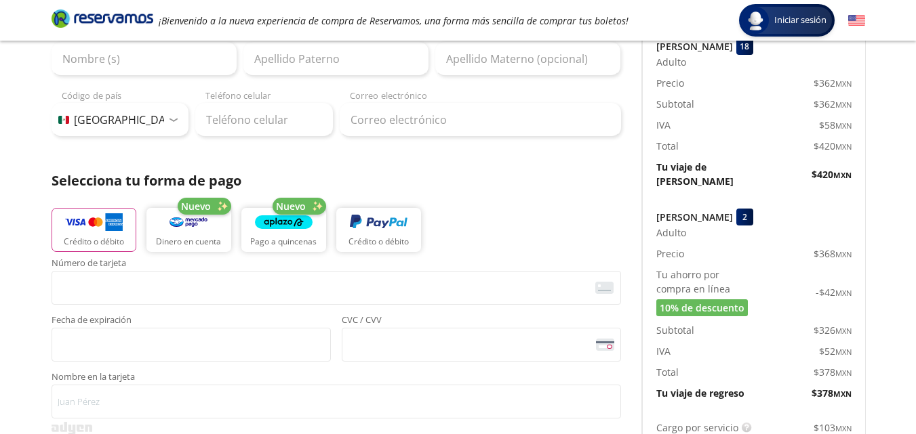
scroll to position [203, 0]
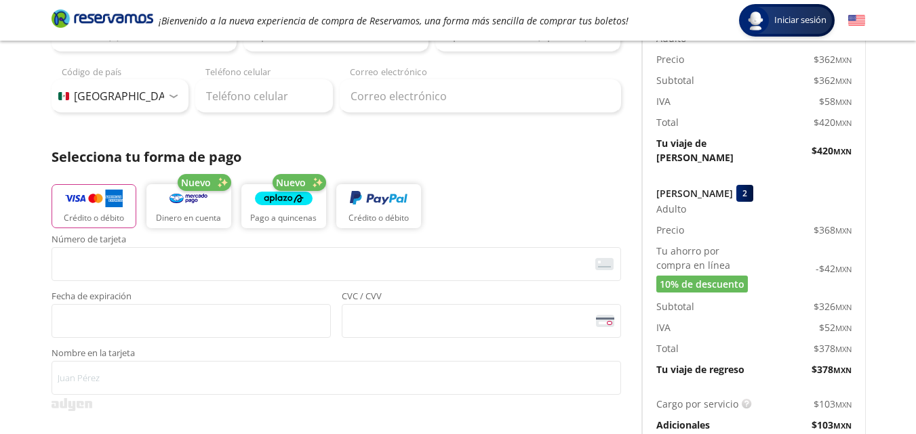
click at [680, 363] on p "Tu viaje de regreso" at bounding box center [700, 370] width 88 height 14
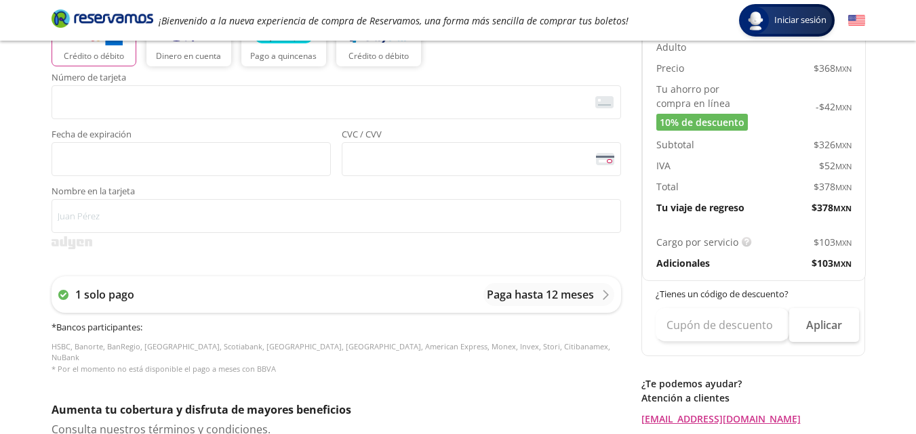
scroll to position [407, 0]
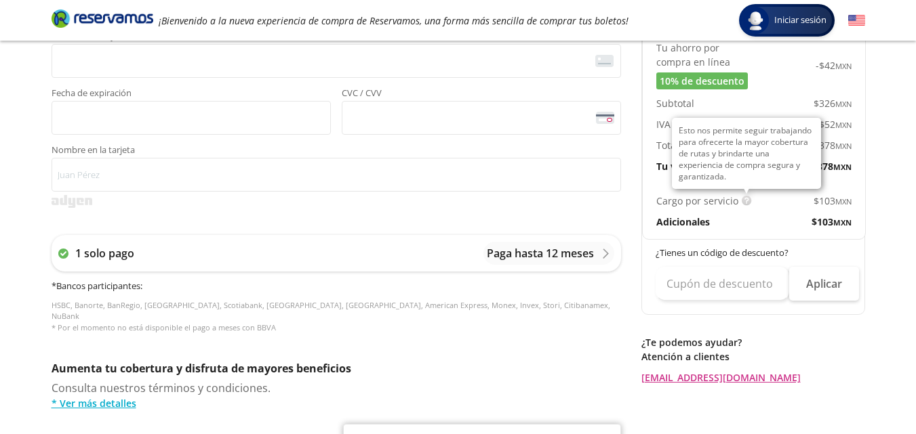
click at [745, 196] on img at bounding box center [746, 201] width 10 height 10
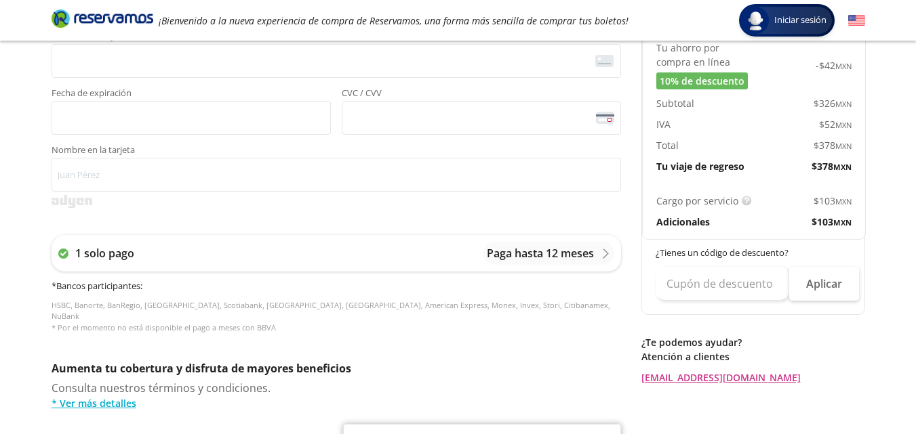
click at [741, 199] on div "Cargo por servicio Esto nos permite seguir trabajando para ofrecerte la mayor c…" at bounding box center [754, 212] width 222 height 56
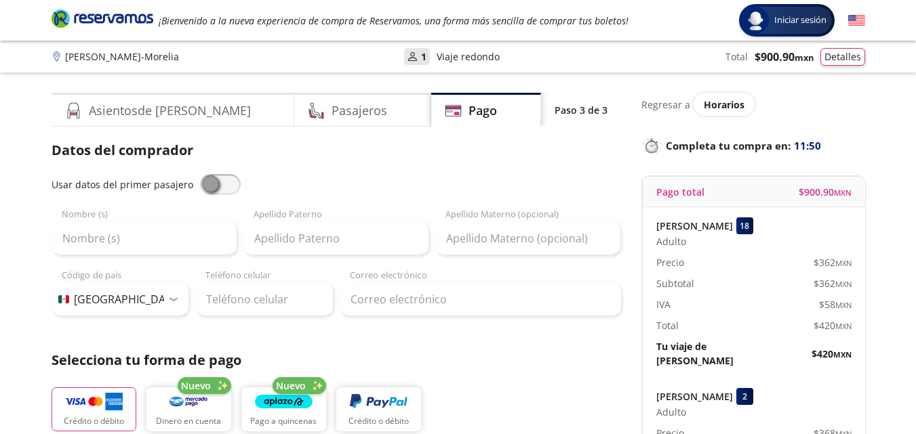
scroll to position [68, 0]
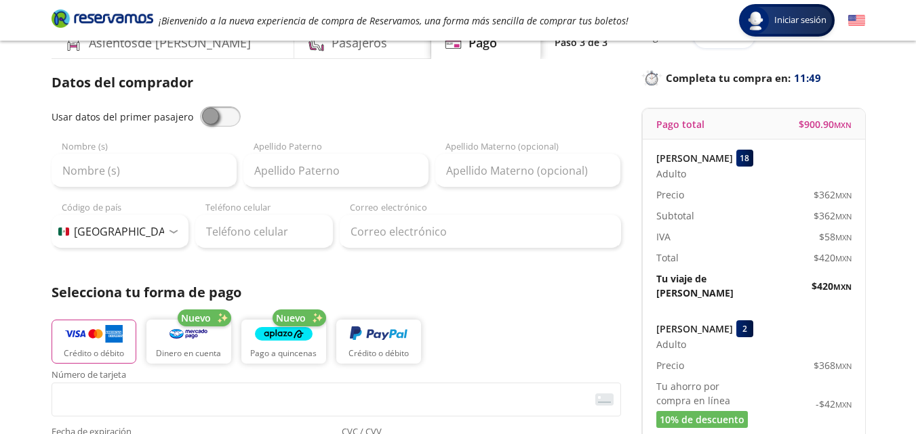
click at [835, 116] on div "$ 900.90 MXN" at bounding box center [824, 124] width 53 height 16
click at [827, 129] on span "$ 900.90 MXN" at bounding box center [824, 124] width 53 height 14
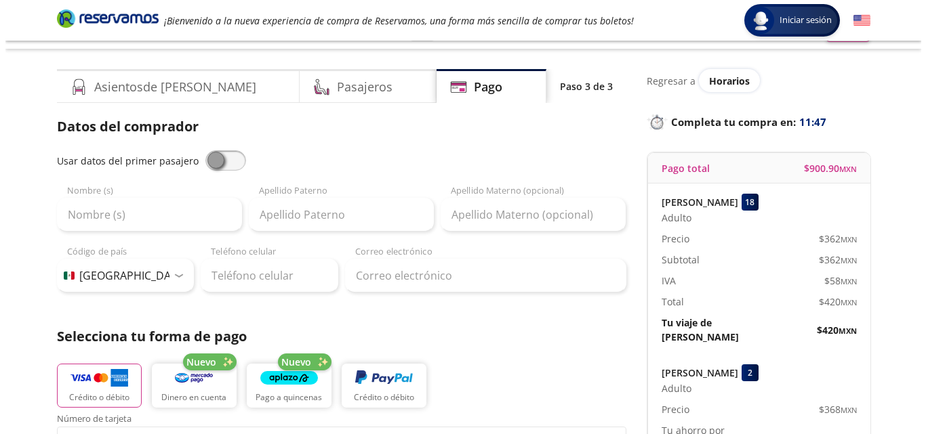
scroll to position [0, 0]
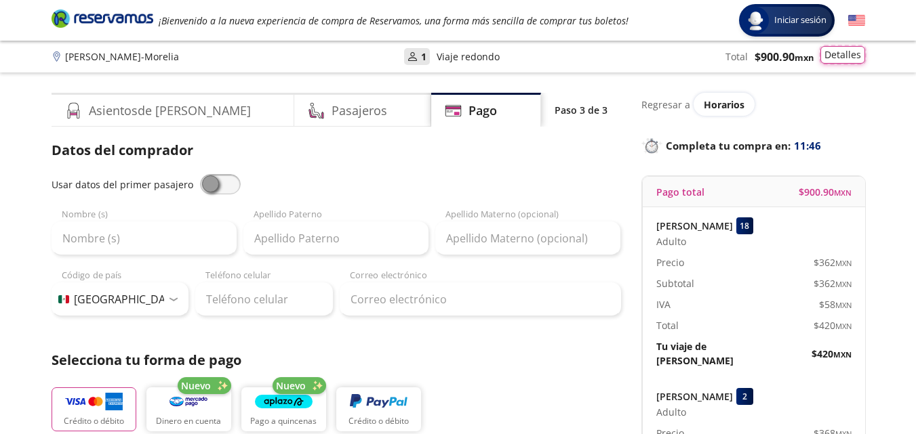
click at [837, 58] on button "Detalles" at bounding box center [842, 55] width 45 height 18
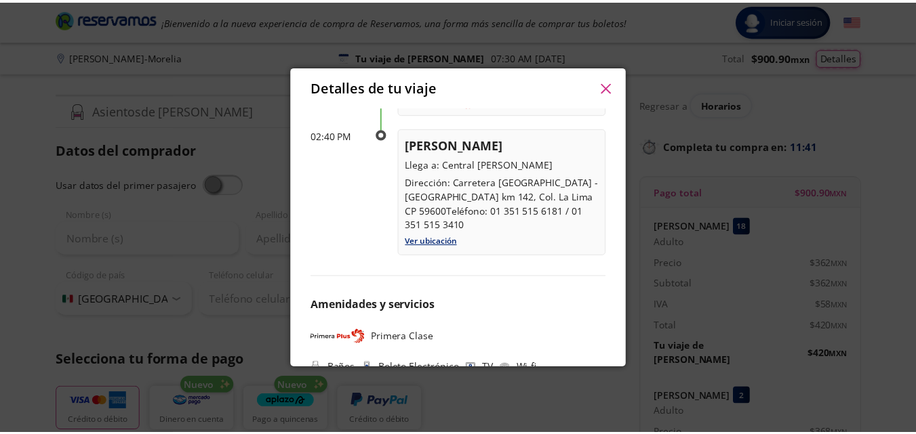
scroll to position [826, 0]
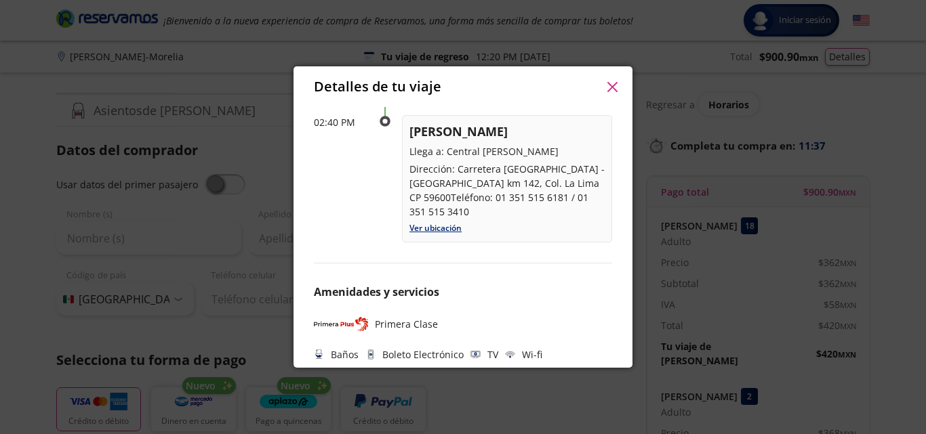
click at [613, 87] on icon "button" at bounding box center [612, 87] width 10 height 10
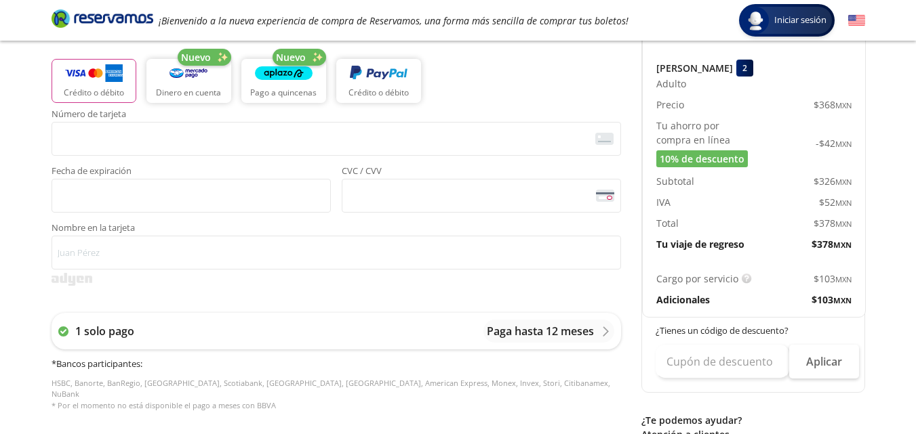
scroll to position [339, 0]
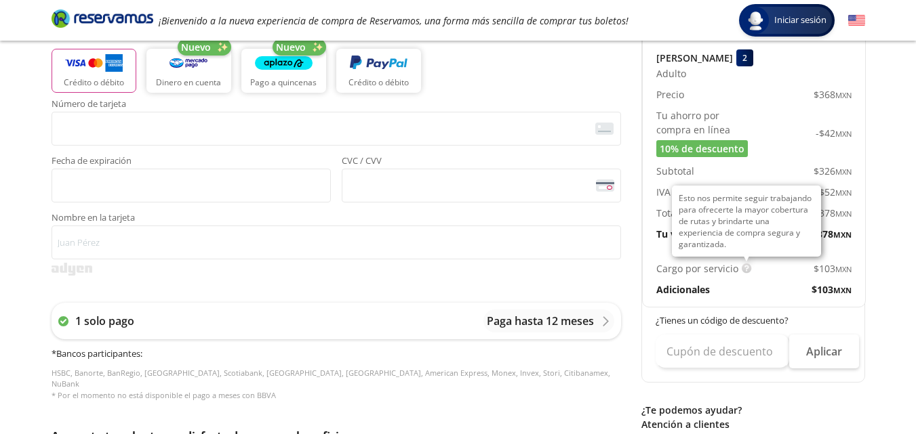
click at [744, 264] on img at bounding box center [746, 269] width 10 height 10
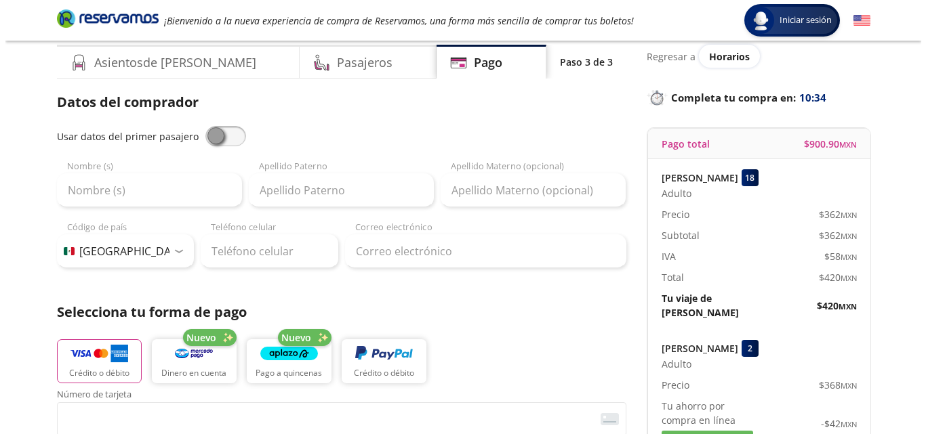
scroll to position [0, 0]
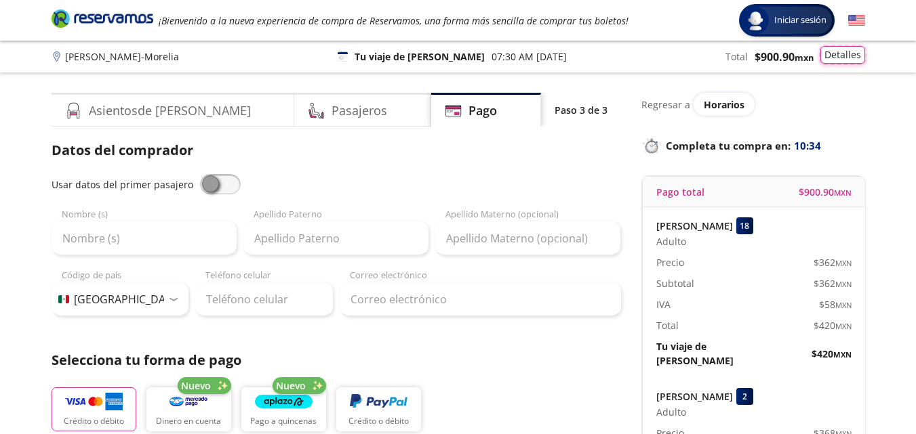
click at [838, 62] on button "Detalles" at bounding box center [842, 55] width 45 height 18
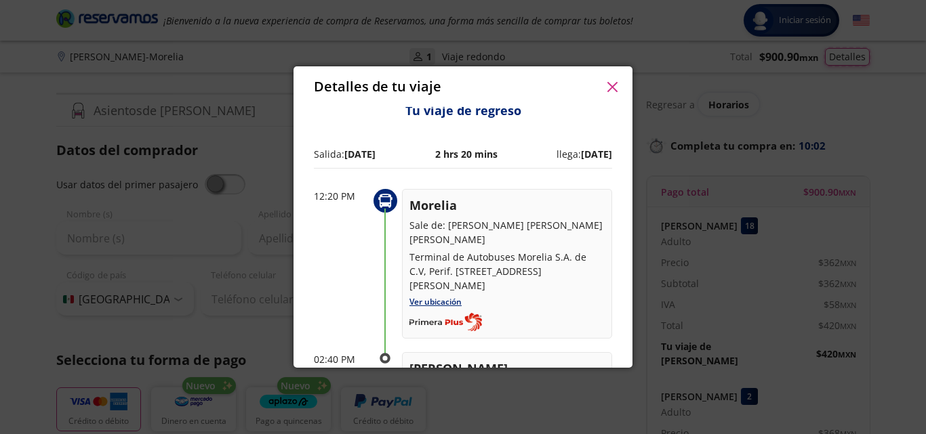
scroll to position [610, 0]
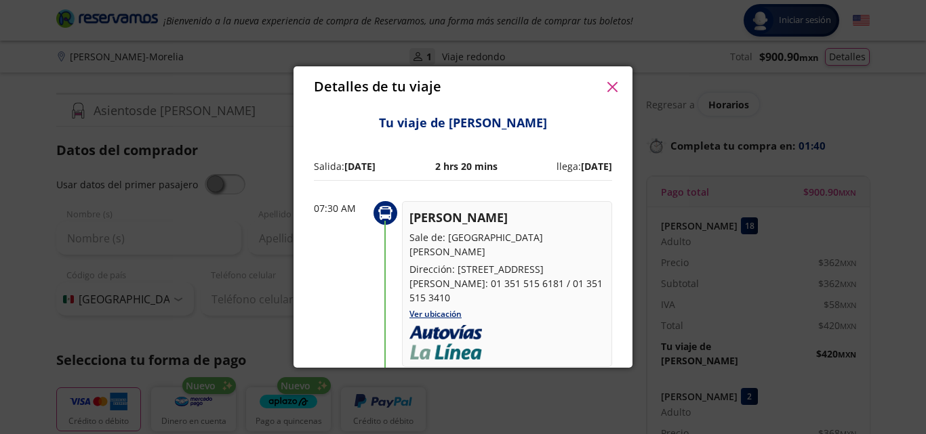
select select "MX"
